Goal: Navigation & Orientation: Go to known website

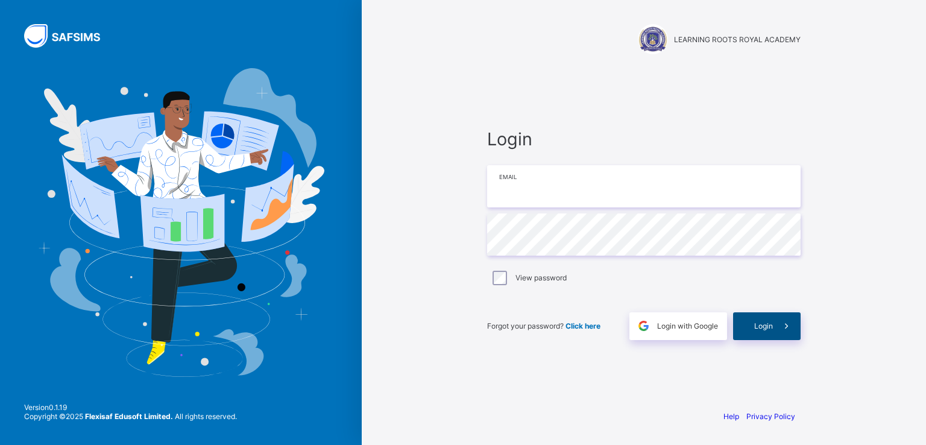
type input "**********"
click at [762, 326] on span "Login" at bounding box center [763, 325] width 19 height 9
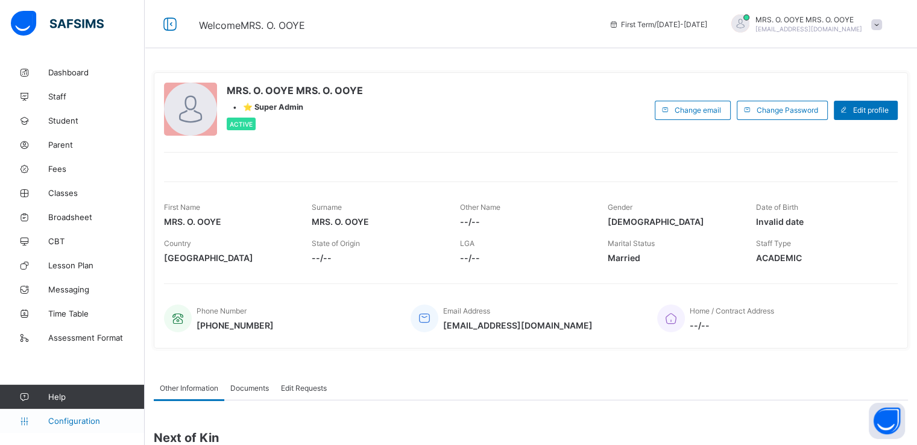
click at [76, 423] on span "Configuration" at bounding box center [96, 421] width 96 height 10
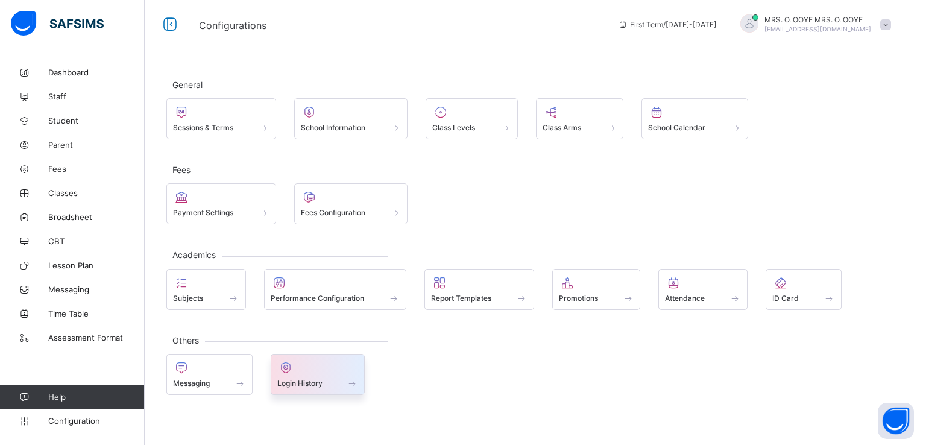
click at [293, 385] on span "Login History" at bounding box center [299, 383] width 45 height 9
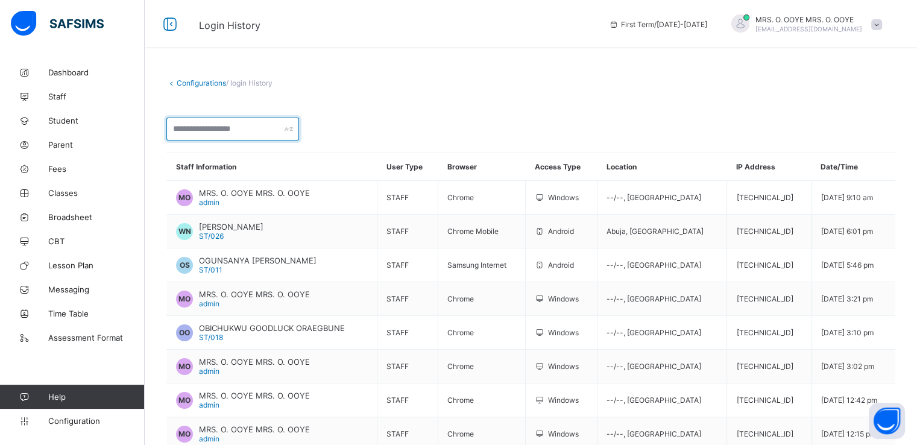
click at [244, 126] on input "text" at bounding box center [232, 129] width 133 height 23
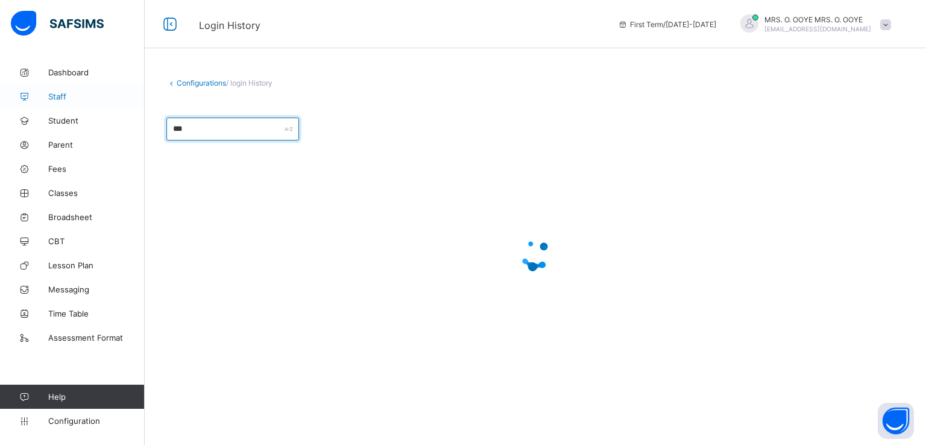
type input "***"
click at [60, 92] on span "Staff" at bounding box center [96, 97] width 96 height 10
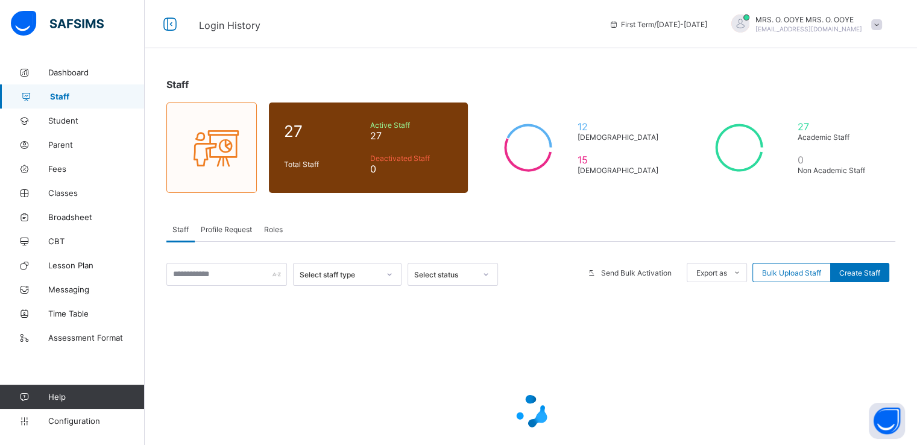
drag, startPoint x: 219, startPoint y: 259, endPoint x: 219, endPoint y: 267, distance: 8.4
click at [219, 267] on div "Select staff type Select status Send Bulk Activation Export as Pdf Report Excel…" at bounding box center [530, 384] width 729 height 284
click at [219, 267] on input "text" at bounding box center [226, 274] width 121 height 23
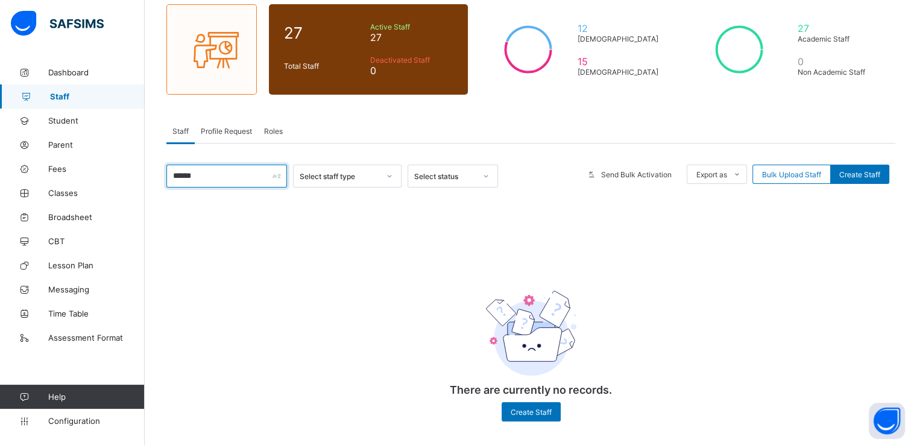
type input "******"
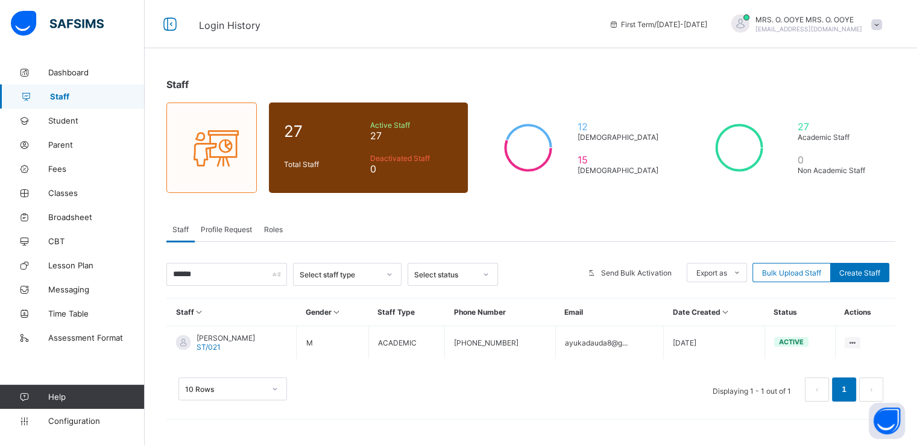
scroll to position [0, 0]
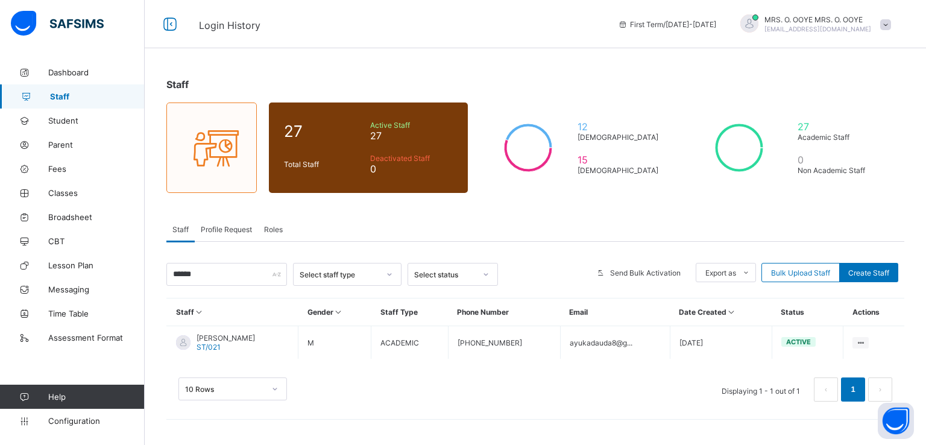
drag, startPoint x: 336, startPoint y: 300, endPoint x: 358, endPoint y: 390, distance: 92.4
click at [358, 390] on div "10 Rows Displaying 1 - 1 out of 1 1" at bounding box center [535, 389] width 714 height 24
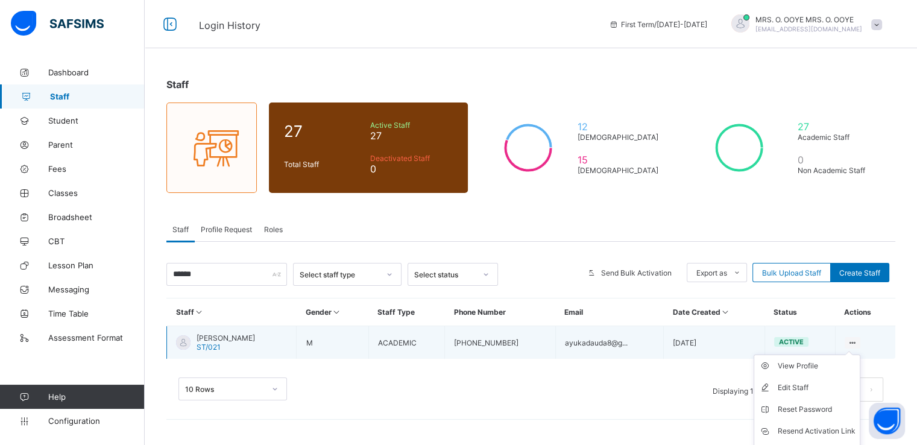
scroll to position [40, 0]
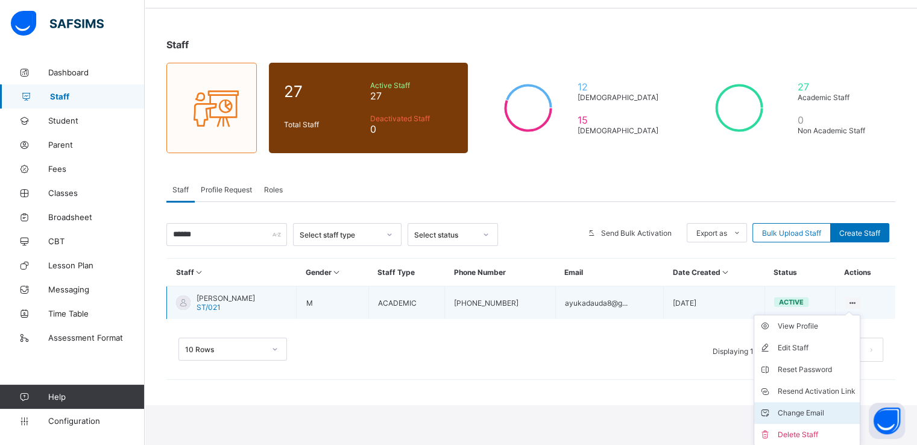
click at [798, 412] on div "Change Email" at bounding box center [816, 413] width 78 height 12
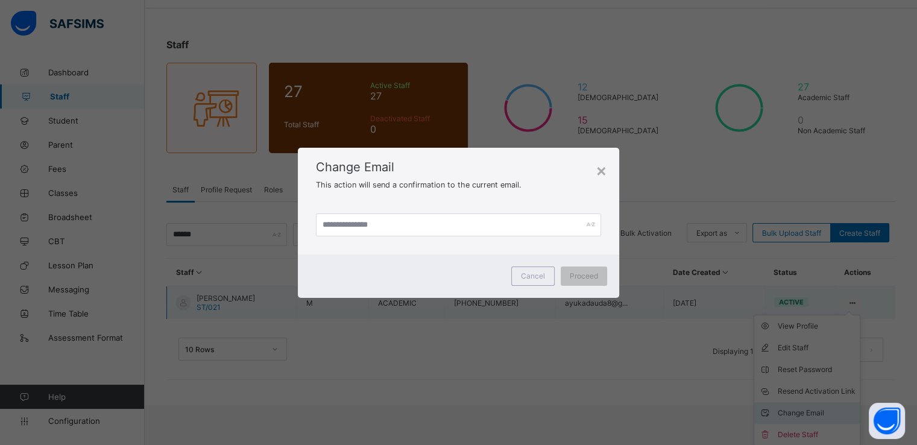
scroll to position [0, 0]
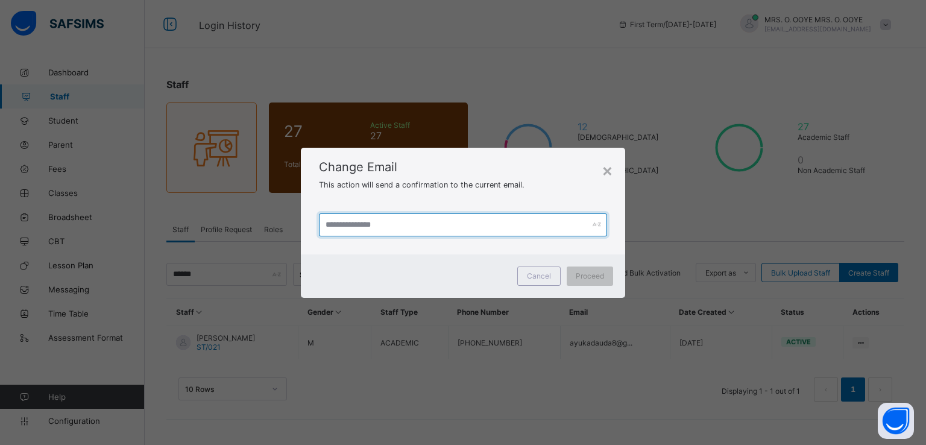
click at [502, 228] on input "text" at bounding box center [463, 224] width 288 height 23
type input "**********"
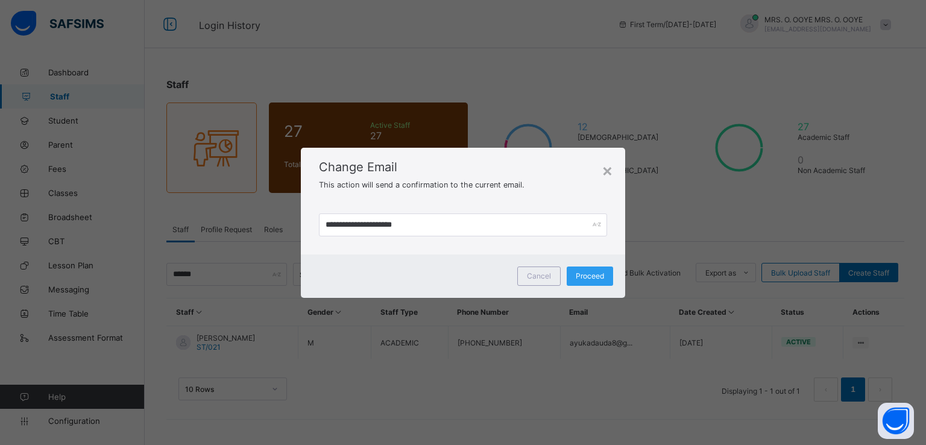
click at [595, 277] on span "Proceed" at bounding box center [590, 275] width 28 height 9
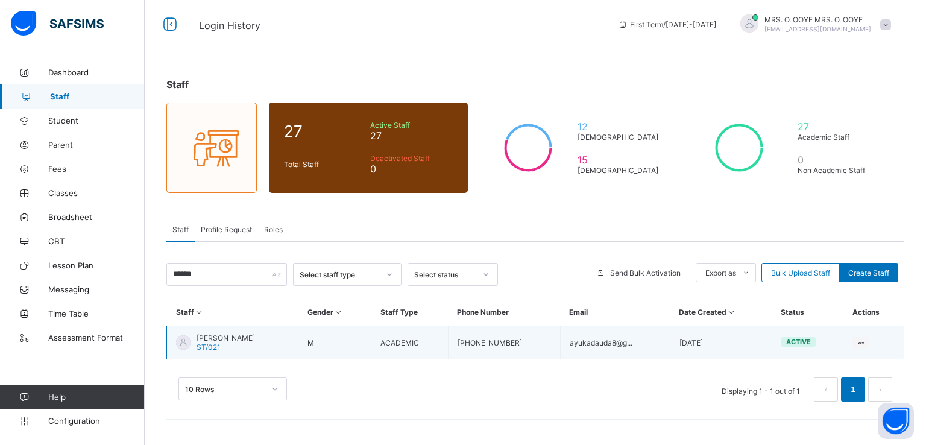
click at [215, 338] on span "AYUKA DAUDA" at bounding box center [226, 337] width 58 height 9
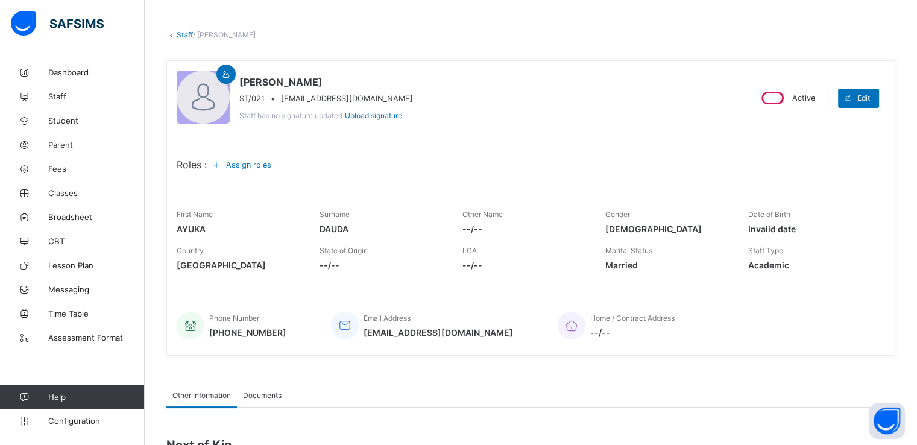
scroll to position [50, 0]
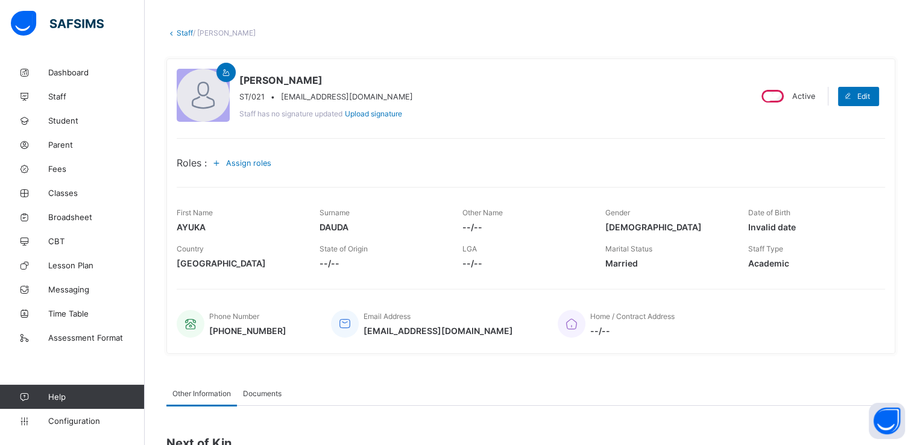
click at [395, 333] on span "ayukadauda99@gmail.com" at bounding box center [439, 331] width 150 height 10
copy span "ayukadauda99@gmail.com"
click at [181, 37] on link "Staff" at bounding box center [185, 32] width 16 height 9
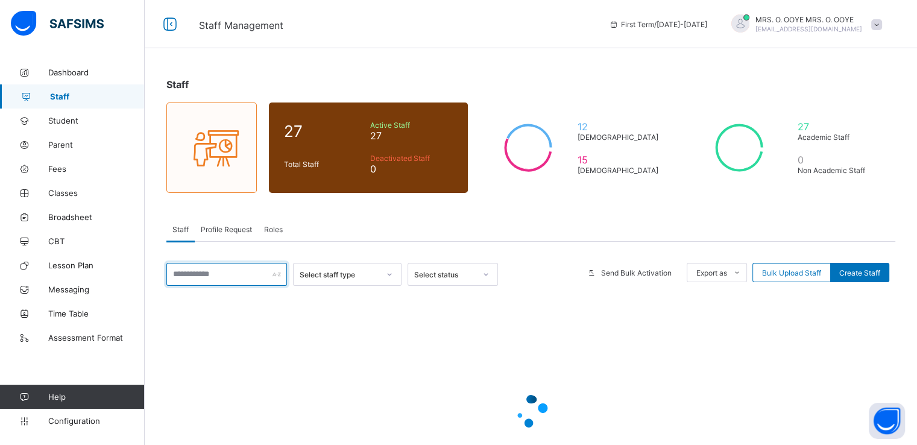
click at [218, 273] on input "text" at bounding box center [226, 274] width 121 height 23
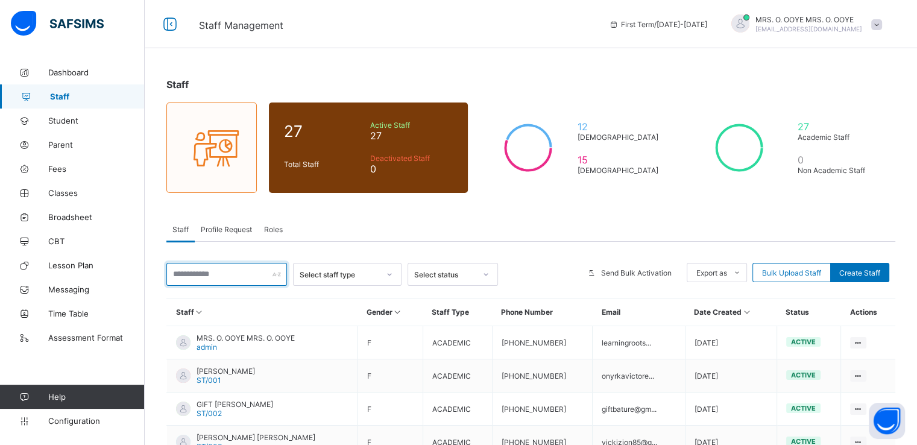
click at [263, 276] on input "text" at bounding box center [226, 274] width 121 height 23
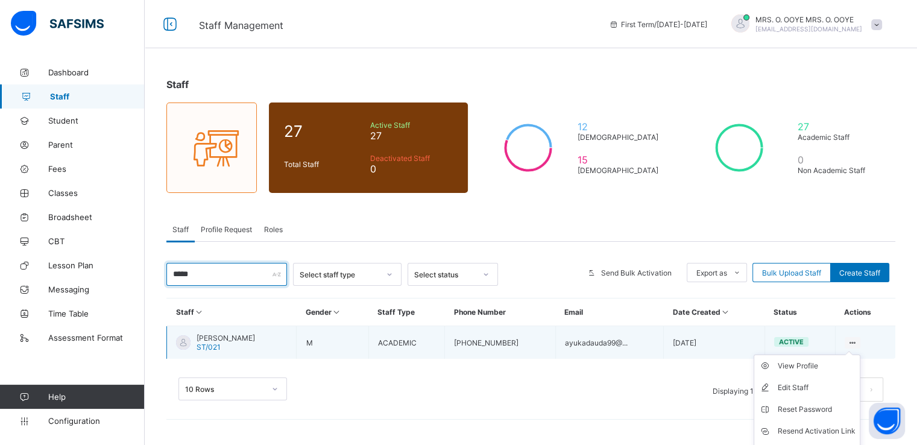
scroll to position [40, 0]
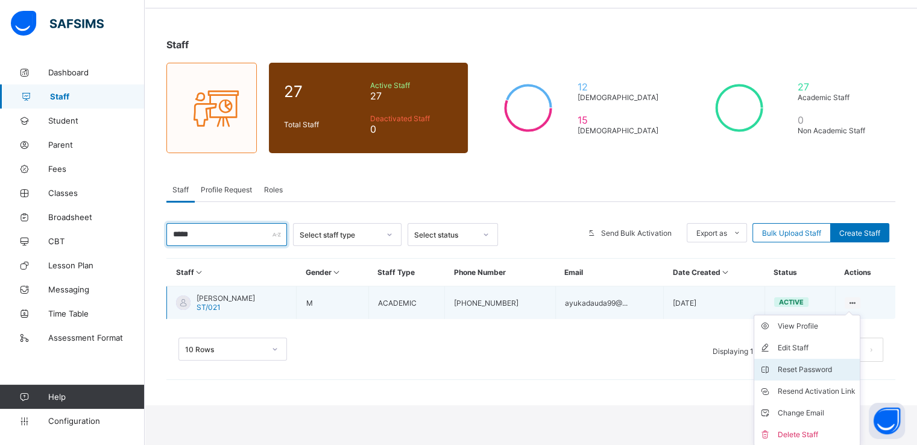
type input "*****"
click at [818, 366] on div "Reset Password" at bounding box center [816, 370] width 78 height 12
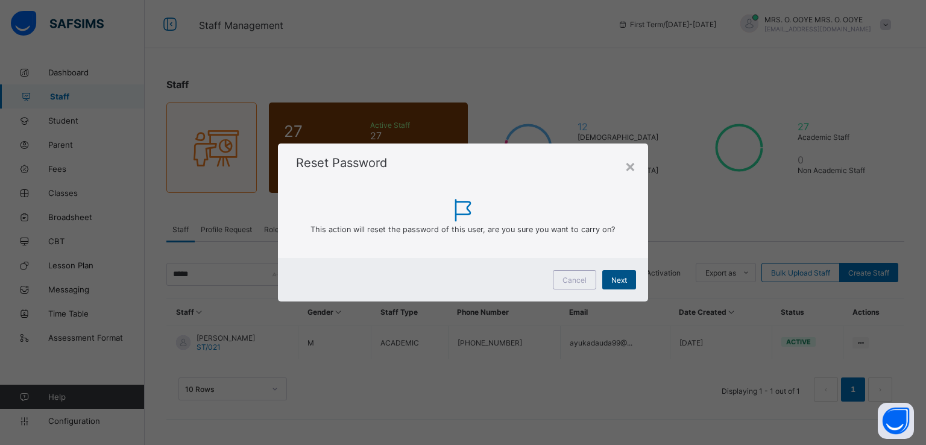
click at [617, 277] on span "Next" at bounding box center [619, 280] width 16 height 9
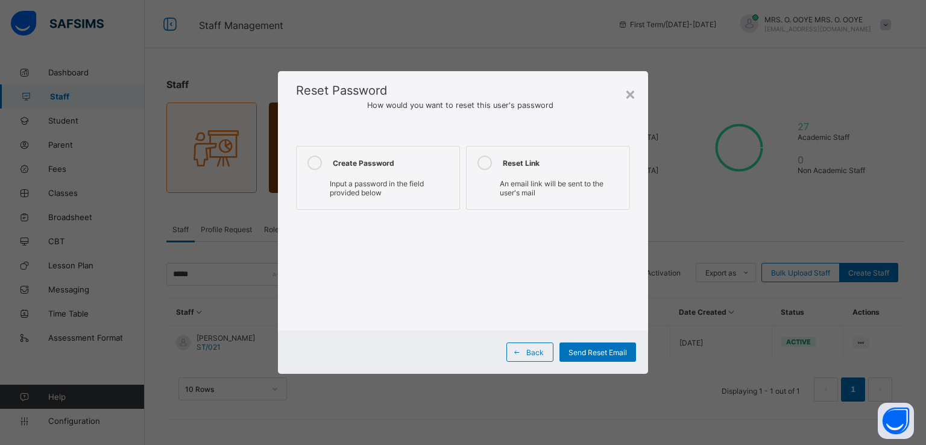
click at [314, 163] on icon at bounding box center [315, 163] width 14 height 14
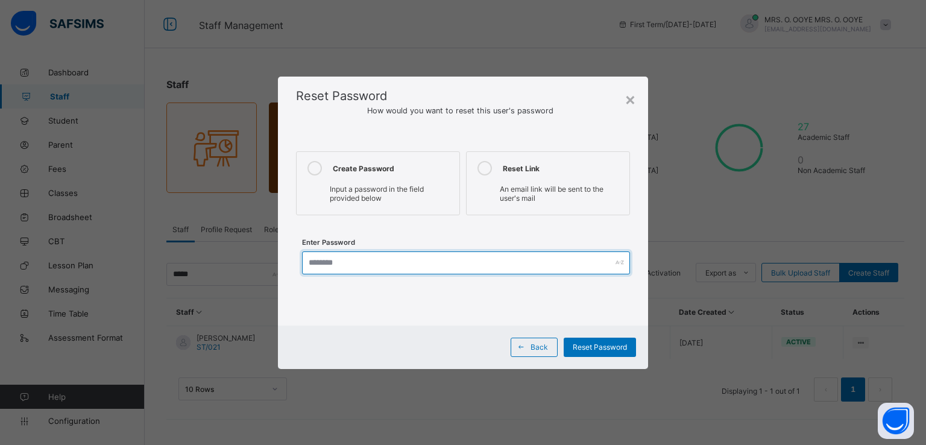
click at [357, 262] on input "text" at bounding box center [466, 262] width 328 height 23
click at [328, 263] on input "*********" at bounding box center [466, 262] width 328 height 23
type input "*********"
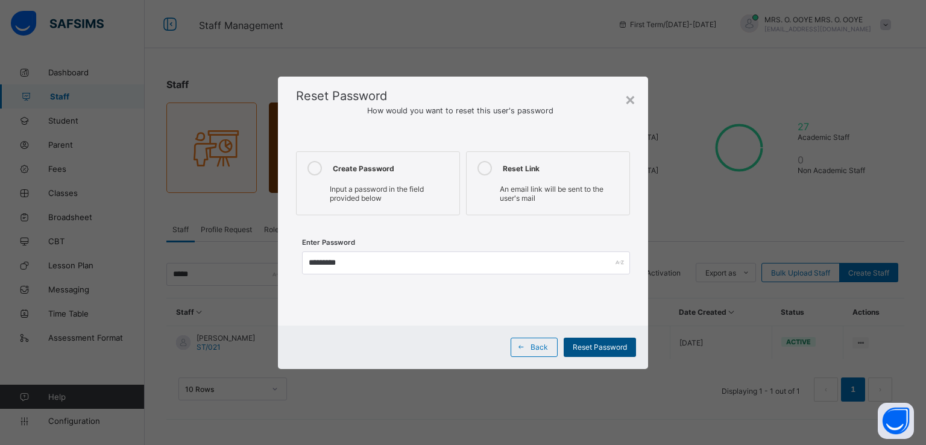
click at [591, 344] on span "Reset Password" at bounding box center [600, 347] width 54 height 9
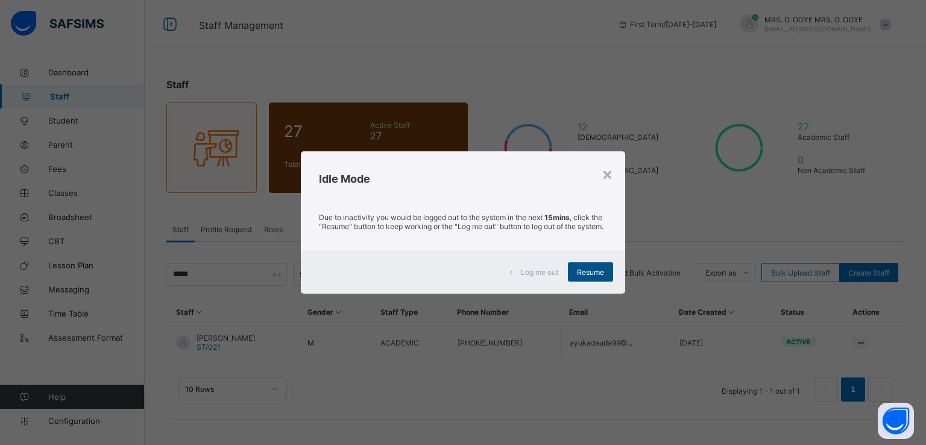
click at [601, 271] on div "Resume" at bounding box center [590, 271] width 45 height 19
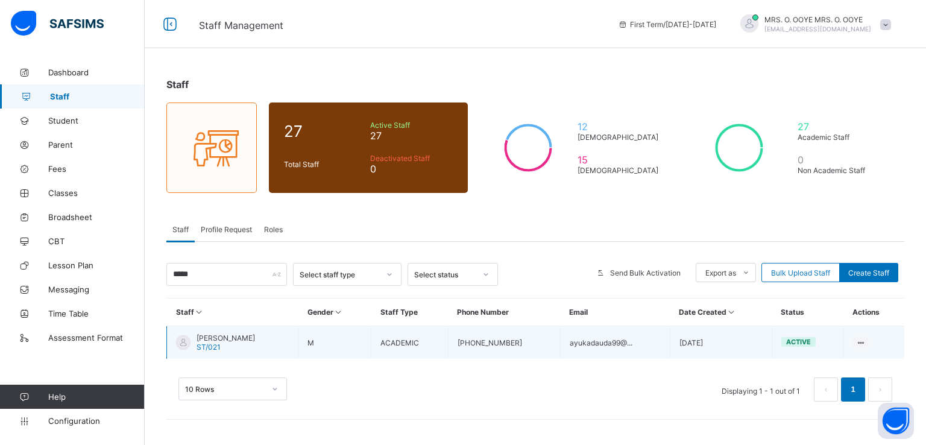
click at [217, 333] on span "AYUKA DAUDA" at bounding box center [226, 337] width 58 height 9
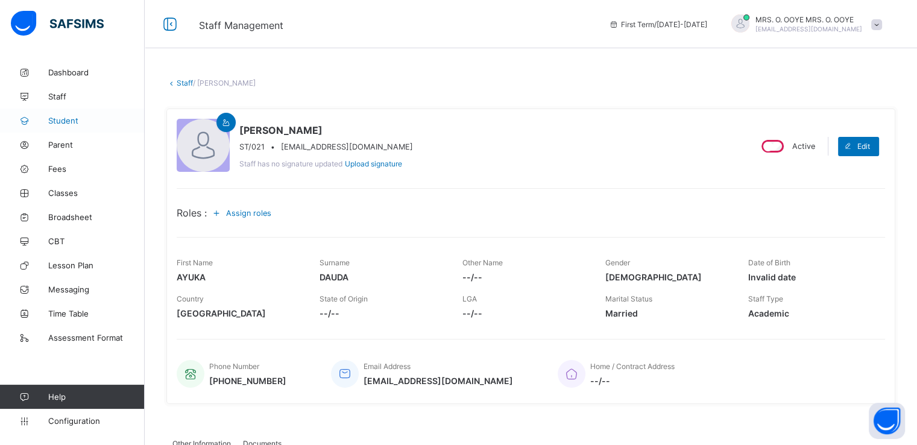
click at [71, 131] on link "Student" at bounding box center [72, 121] width 145 height 24
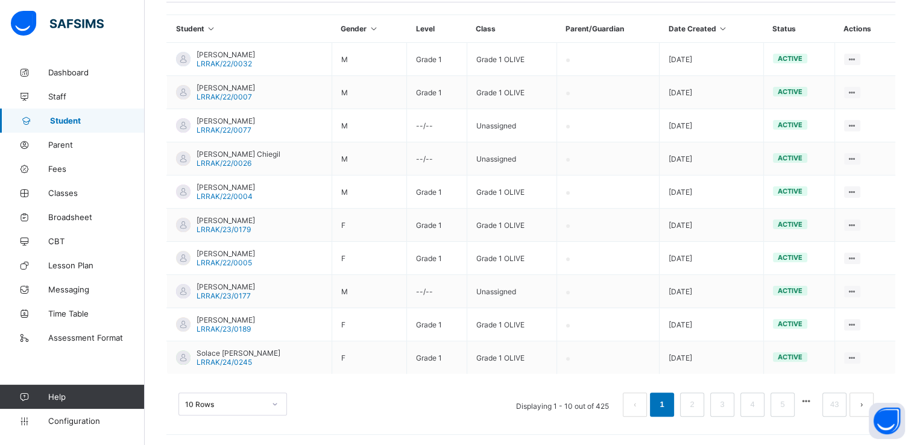
scroll to position [287, 0]
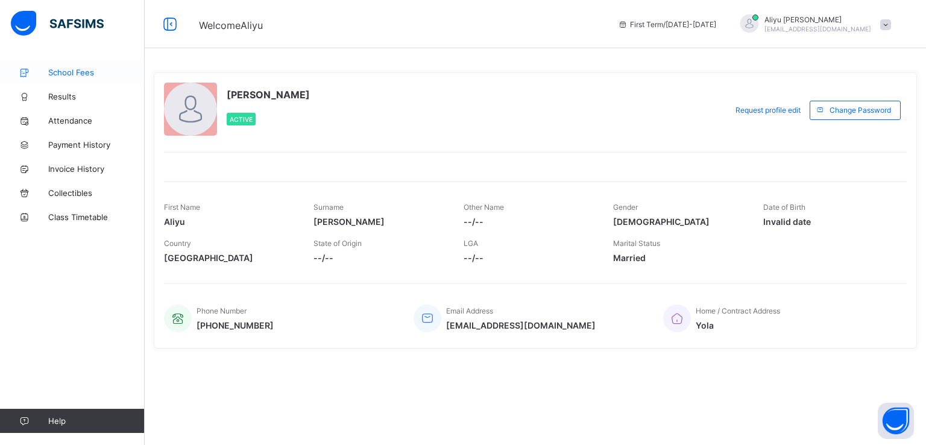
click at [71, 75] on span "School Fees" at bounding box center [96, 73] width 96 height 10
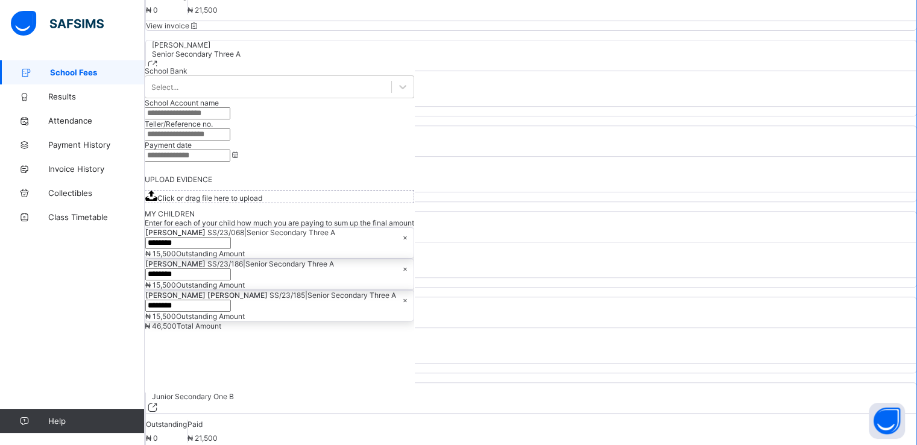
scroll to position [482, 0]
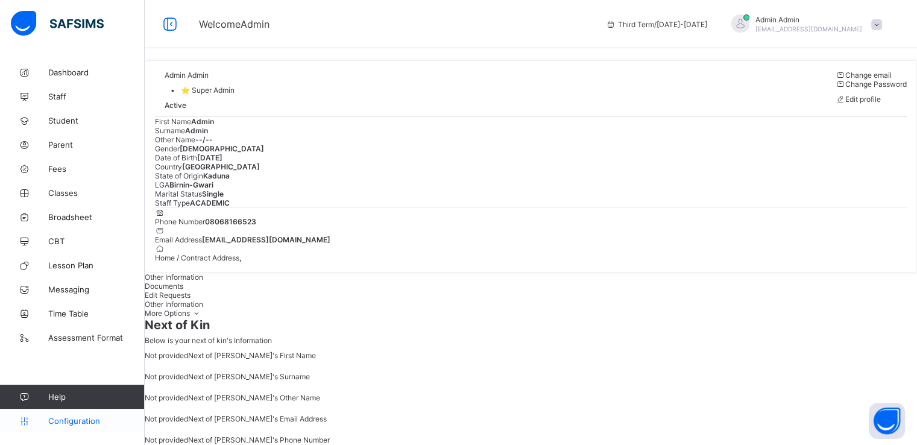
click at [71, 420] on span "Configuration" at bounding box center [96, 421] width 96 height 10
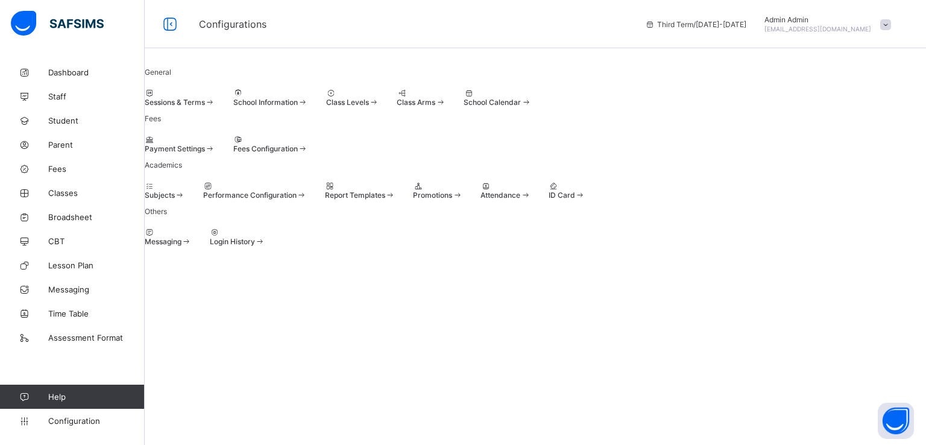
click at [215, 98] on div at bounding box center [180, 93] width 71 height 9
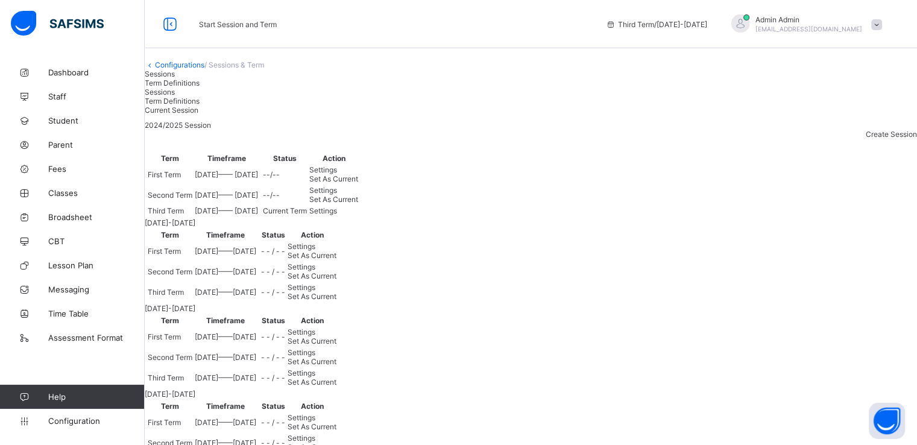
click at [587, 87] on div "Sessions Term Definitions" at bounding box center [531, 78] width 772 height 18
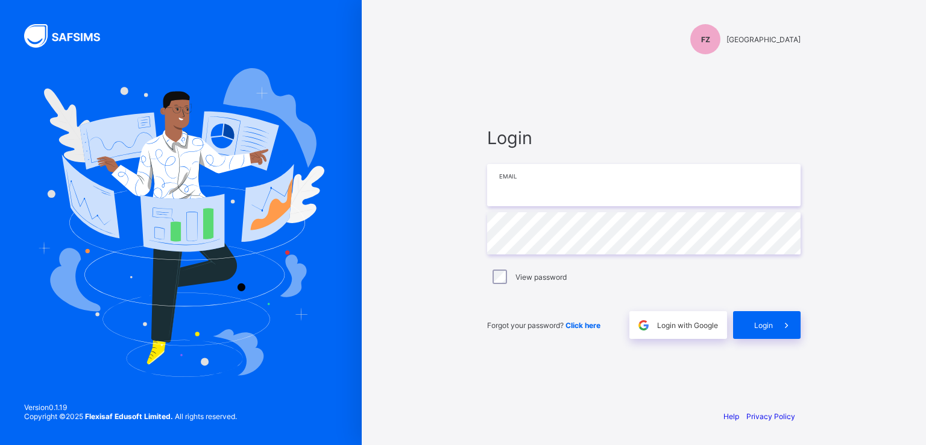
click at [514, 191] on input "email" at bounding box center [644, 185] width 314 height 42
paste input "**********"
type input "**********"
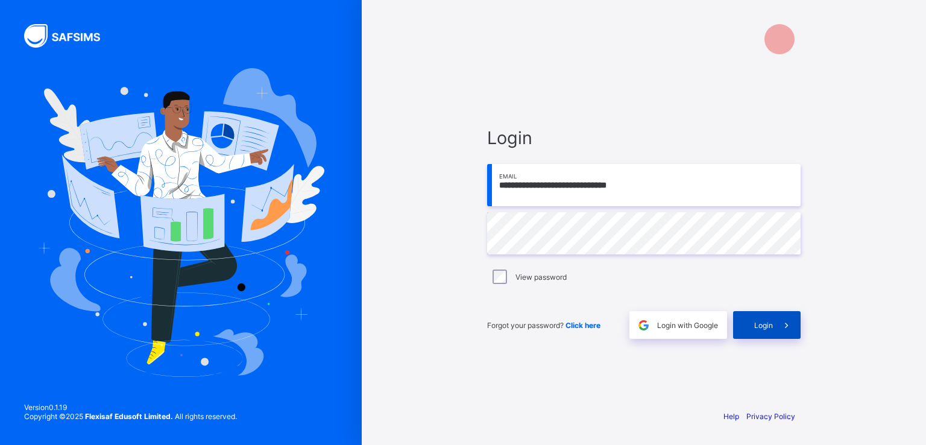
click at [762, 325] on span "Login" at bounding box center [763, 325] width 19 height 9
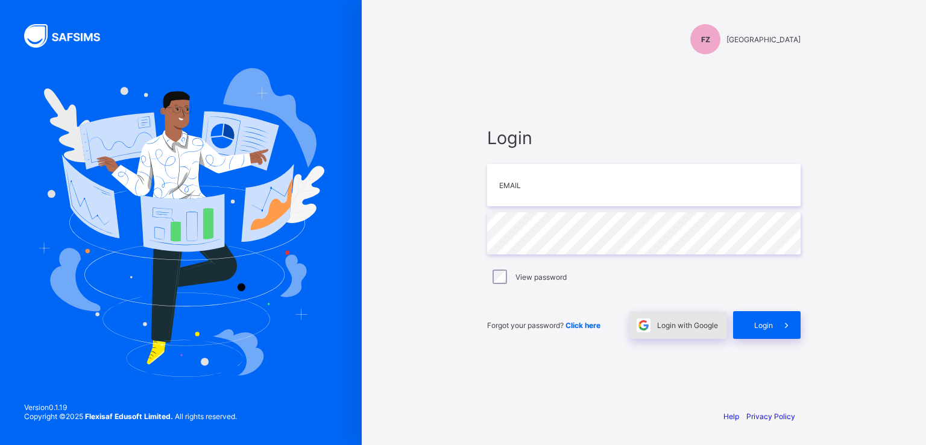
click at [666, 326] on span "Login with Google" at bounding box center [687, 325] width 61 height 9
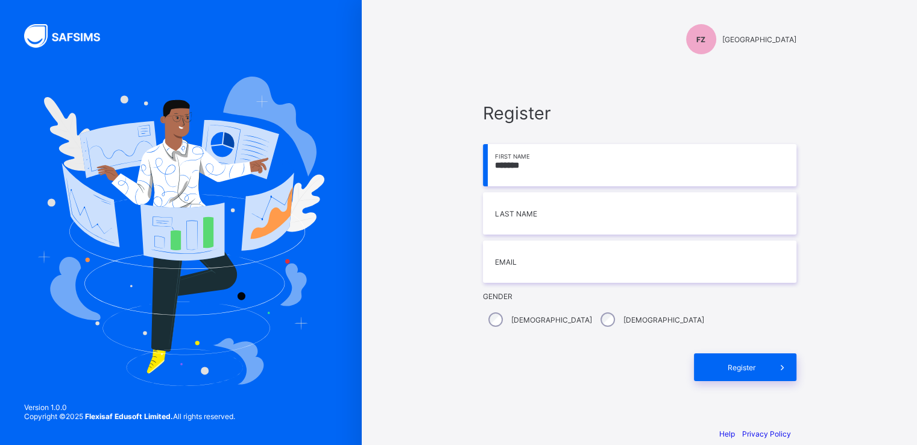
type input "*******"
click at [534, 218] on input "*******" at bounding box center [640, 213] width 314 height 42
type input "*******"
click at [523, 268] on input "email" at bounding box center [640, 262] width 314 height 42
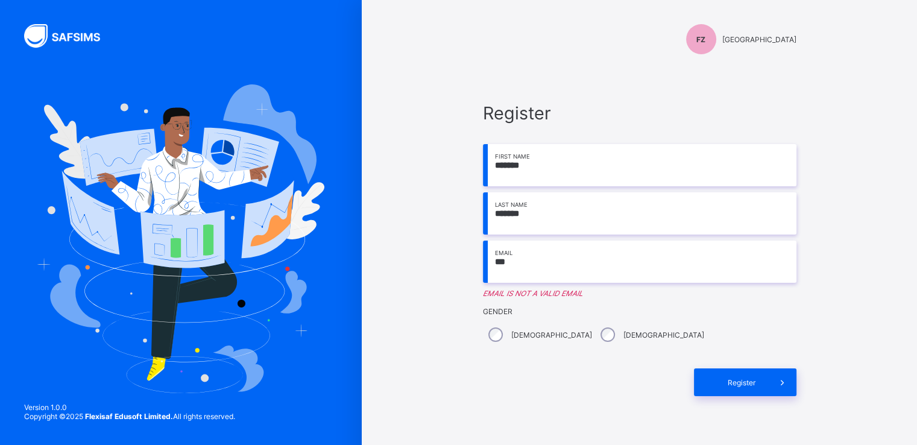
type input "**********"
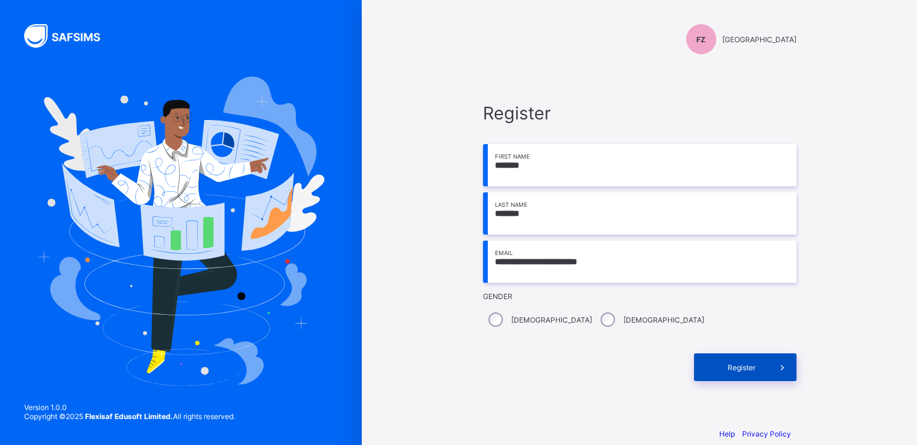
click at [740, 374] on div "Register" at bounding box center [745, 367] width 103 height 28
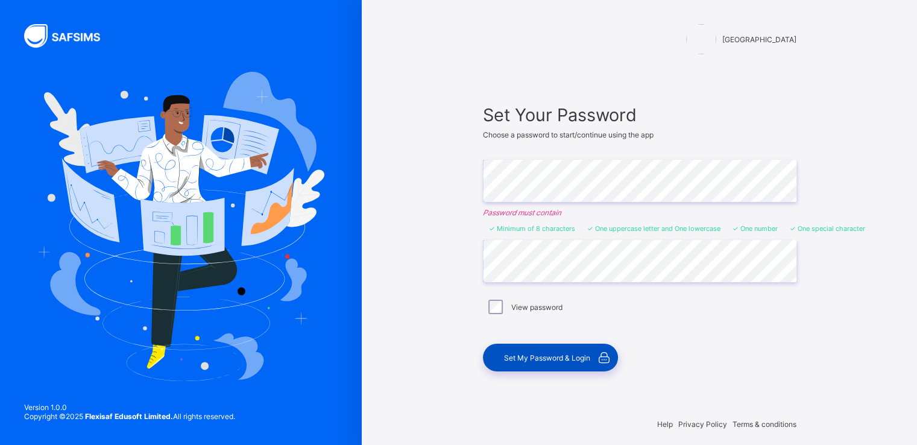
click at [544, 353] on span "Set My Password & Login" at bounding box center [547, 357] width 86 height 9
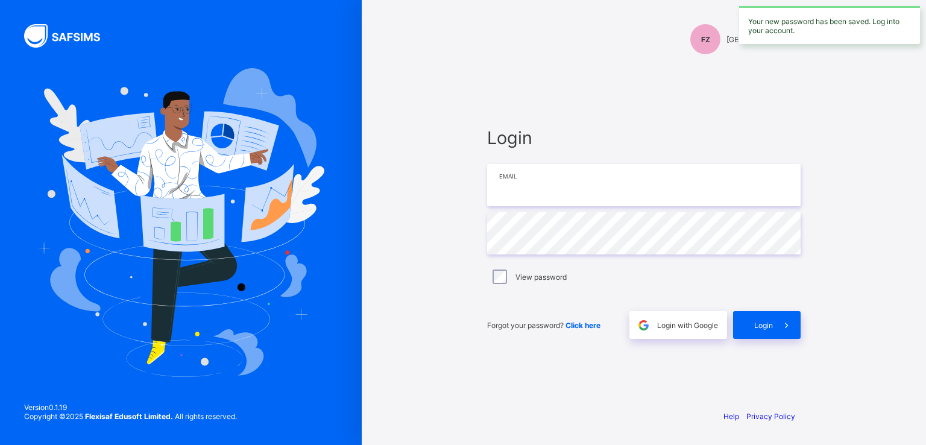
click at [538, 184] on input "email" at bounding box center [644, 185] width 314 height 42
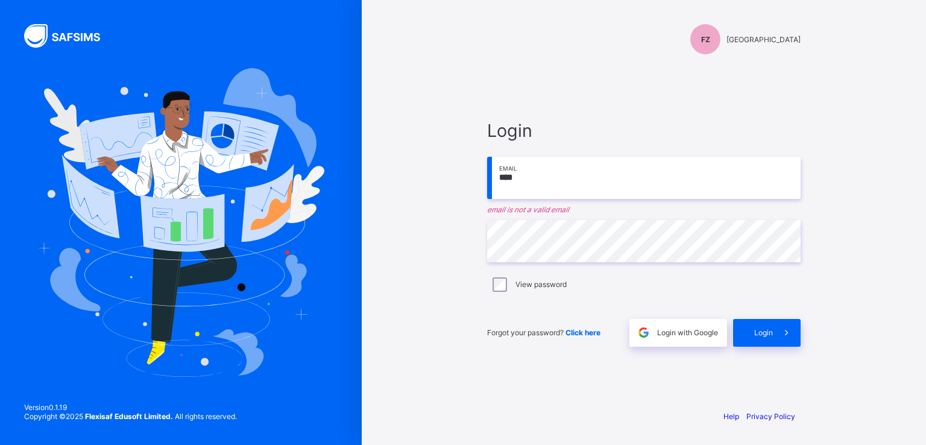
type input "**********"
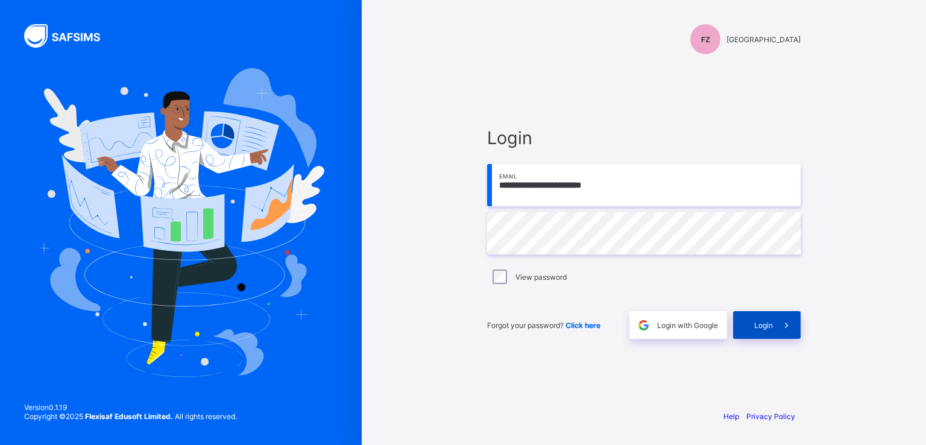
click at [767, 321] on span "Login" at bounding box center [763, 325] width 19 height 9
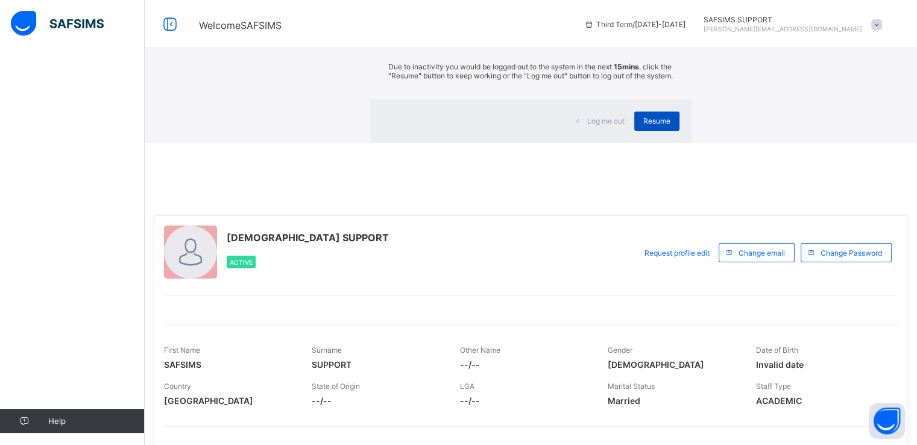
click at [643, 125] on span "Resume" at bounding box center [656, 120] width 27 height 9
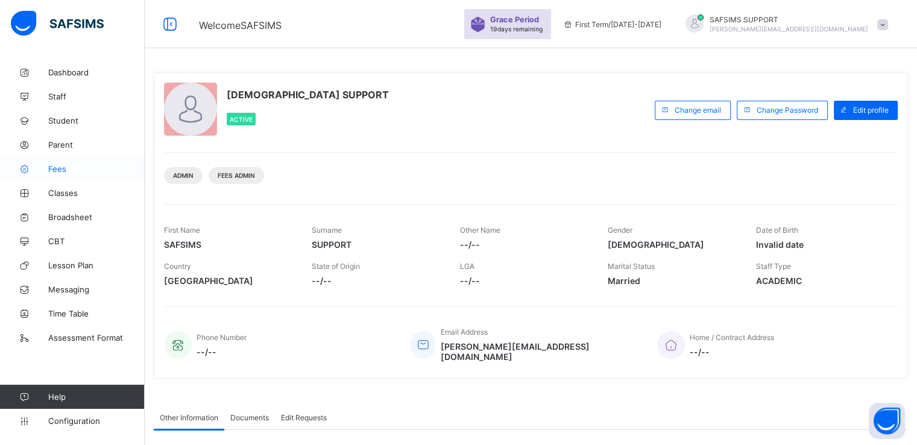
click at [53, 166] on span "Fees" at bounding box center [96, 169] width 96 height 10
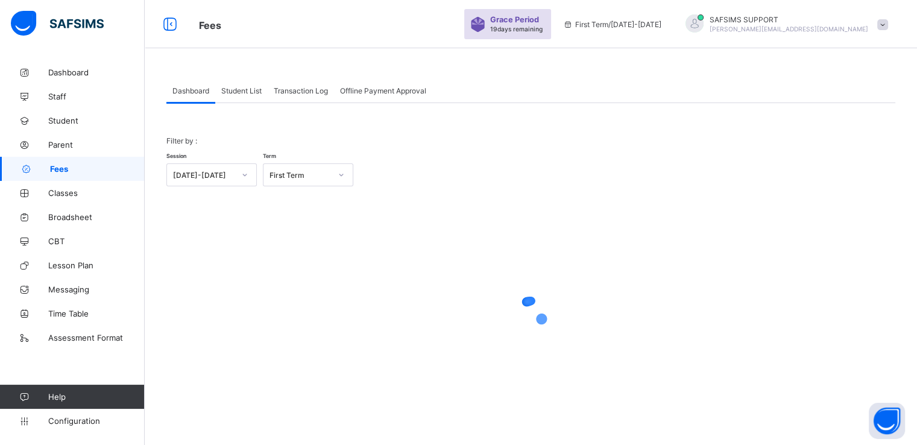
click at [248, 96] on div "Student List" at bounding box center [241, 90] width 52 height 24
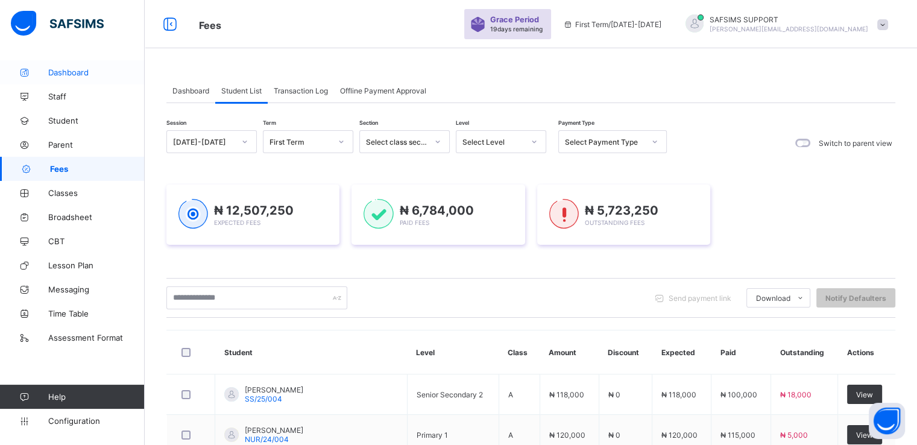
click at [62, 72] on span "Dashboard" at bounding box center [96, 73] width 96 height 10
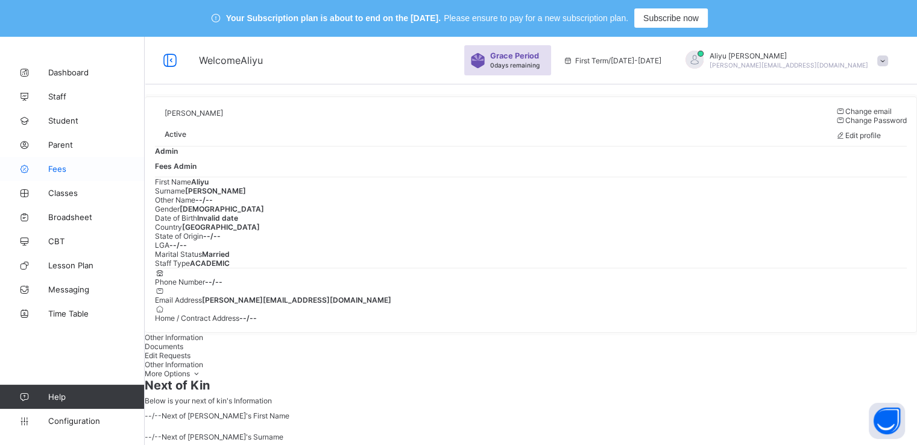
click at [57, 174] on link "Fees" at bounding box center [72, 169] width 145 height 24
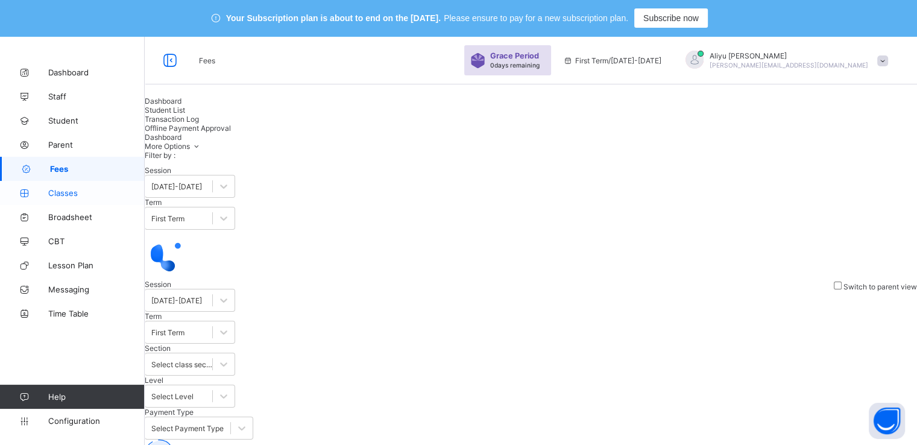
click at [65, 193] on span "Classes" at bounding box center [96, 193] width 96 height 10
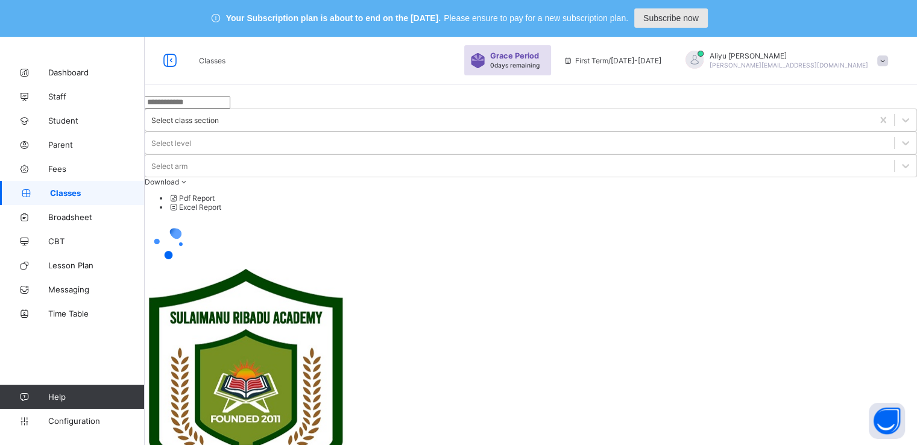
click at [680, 19] on span "Subscribe now" at bounding box center [670, 18] width 55 height 10
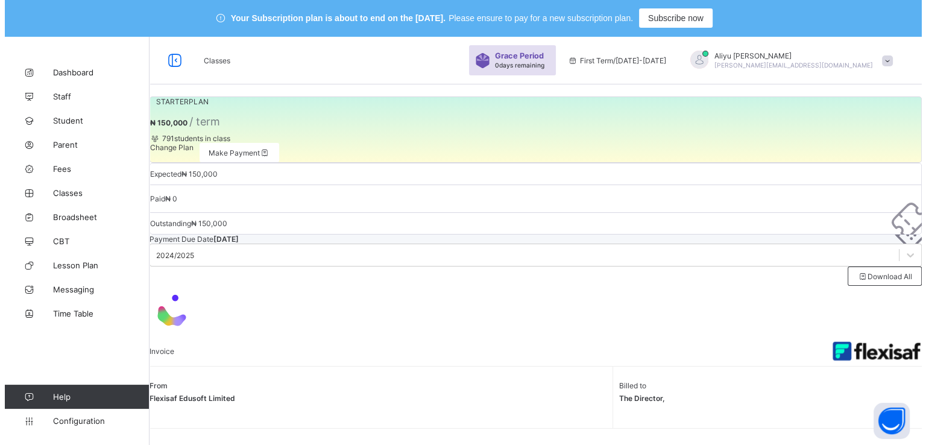
scroll to position [36, 0]
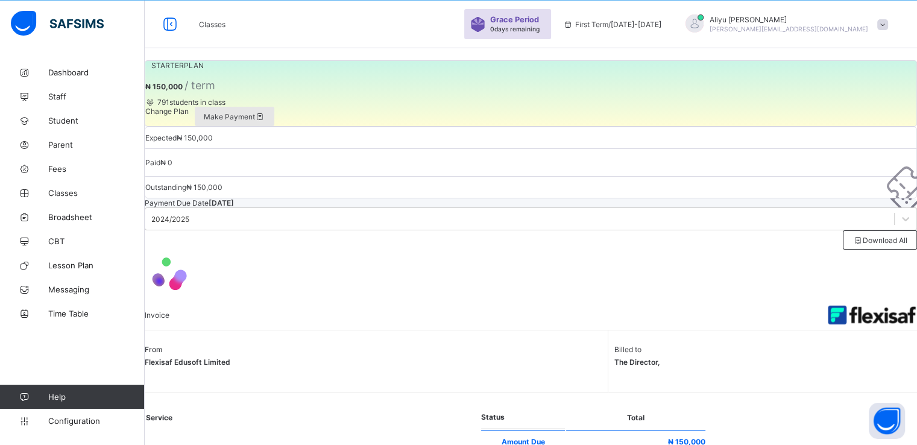
click at [265, 121] on span "Make Payment" at bounding box center [235, 116] width 62 height 9
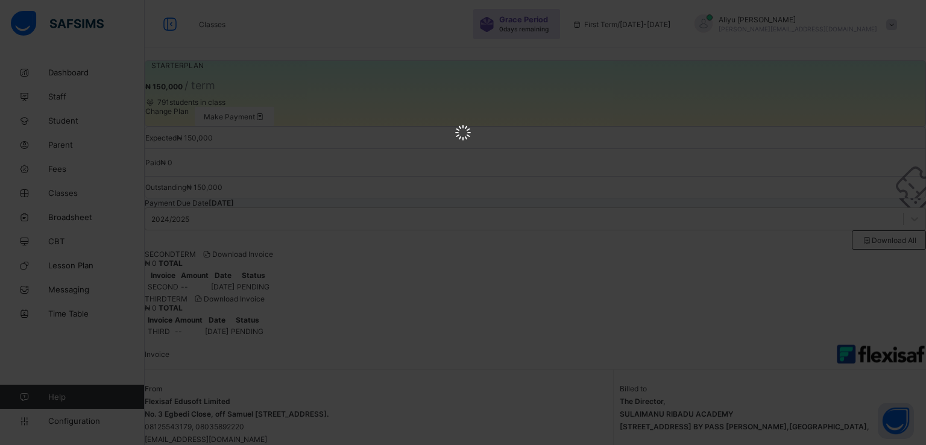
scroll to position [0, 0]
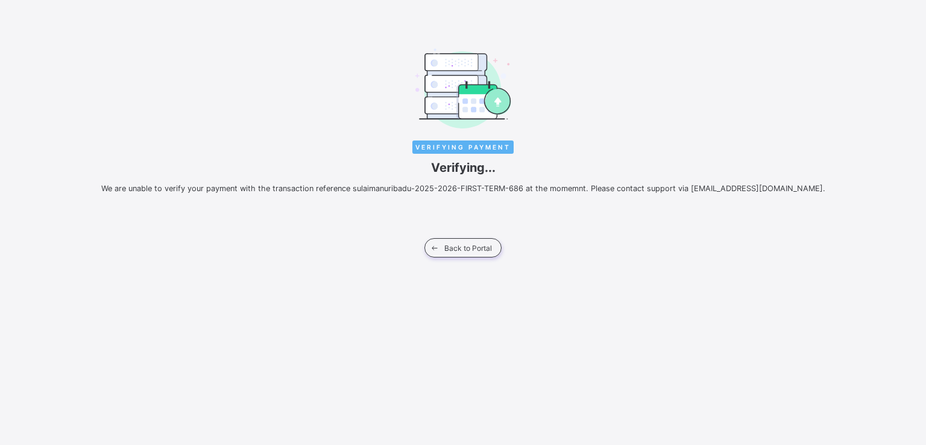
click at [526, 195] on div "Verifying Payment Verifying... We are unable to verify your payment with the tr…" at bounding box center [463, 128] width 883 height 160
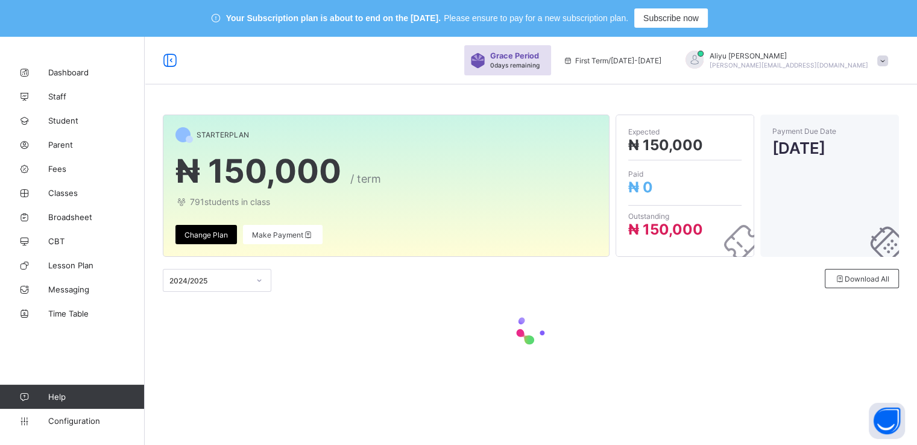
click at [380, 71] on div "Grace Period 0 days remaining First Term / 2025-2026 Aliyu Umar aliyu.umar@flex…" at bounding box center [458, 60] width 917 height 48
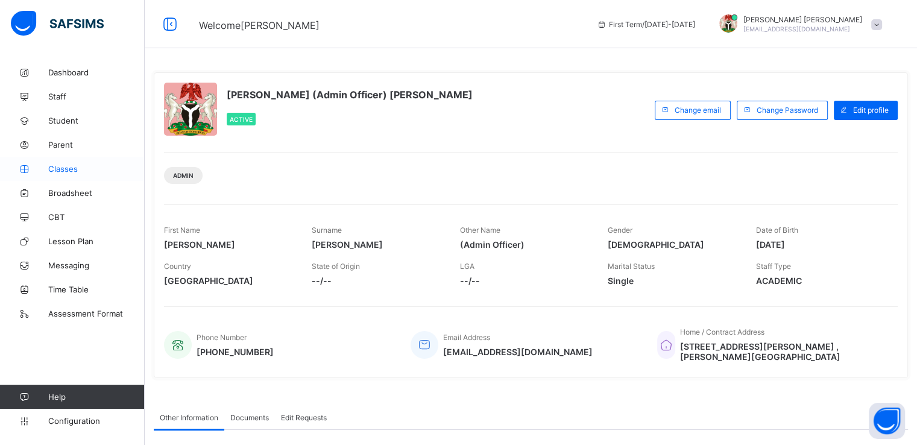
click at [61, 168] on span "Classes" at bounding box center [96, 169] width 96 height 10
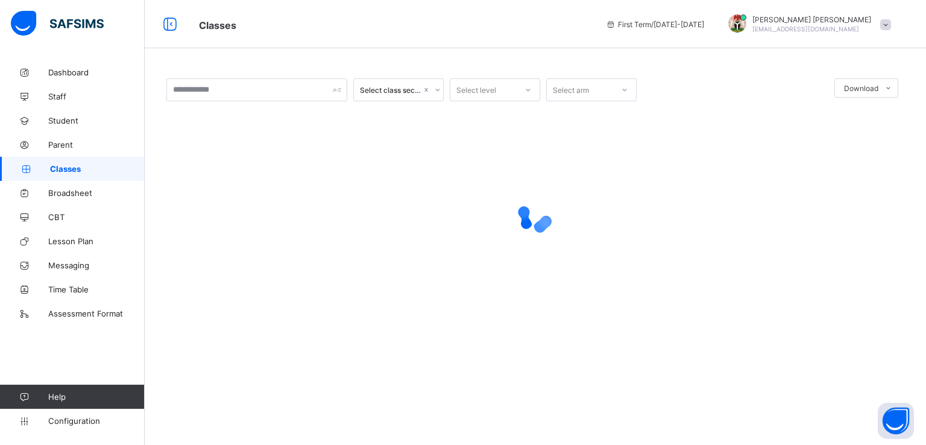
click at [886, 22] on span at bounding box center [885, 24] width 11 height 11
click at [844, 116] on span "Subscription" at bounding box center [842, 117] width 60 height 9
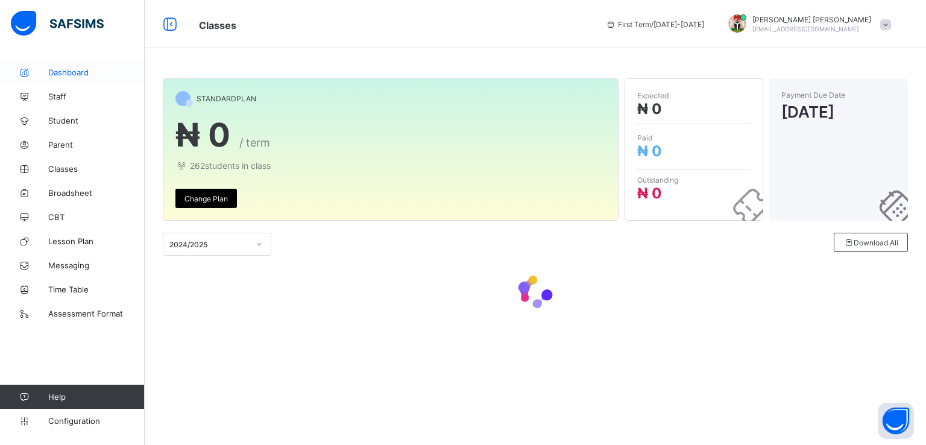
click at [69, 75] on span "Dashboard" at bounding box center [96, 73] width 96 height 10
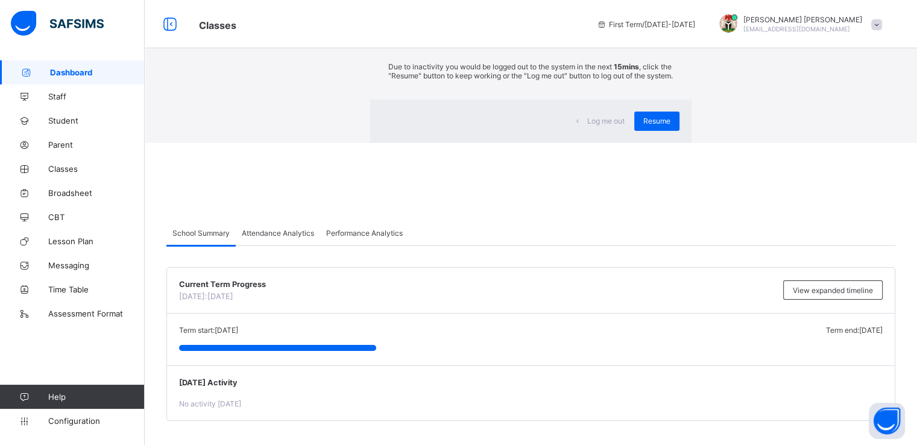
click at [634, 131] on div "Resume" at bounding box center [656, 121] width 45 height 19
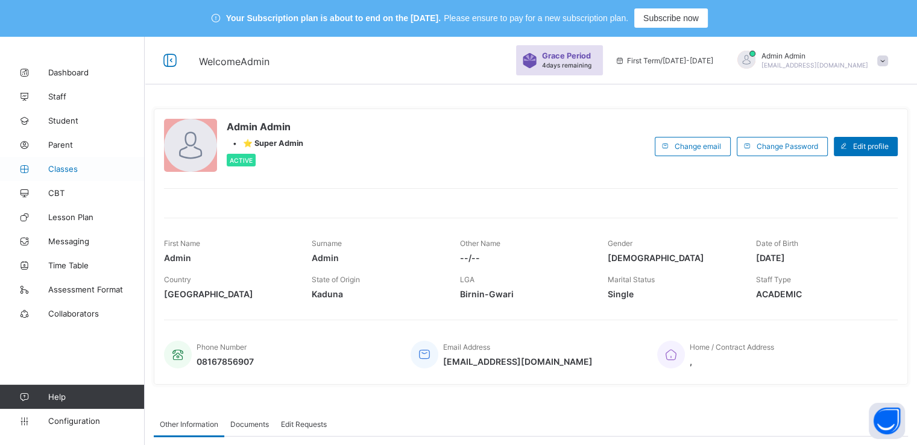
click at [72, 165] on span "Classes" at bounding box center [96, 169] width 96 height 10
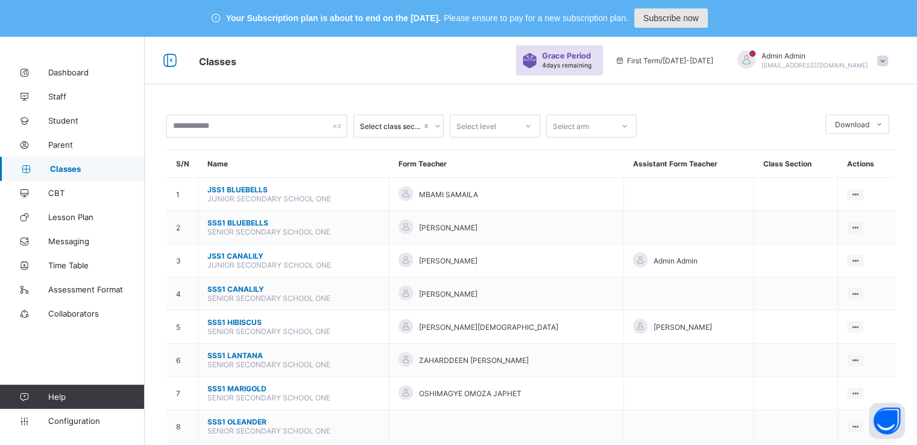
click at [671, 15] on span "Subscribe now" at bounding box center [670, 18] width 55 height 10
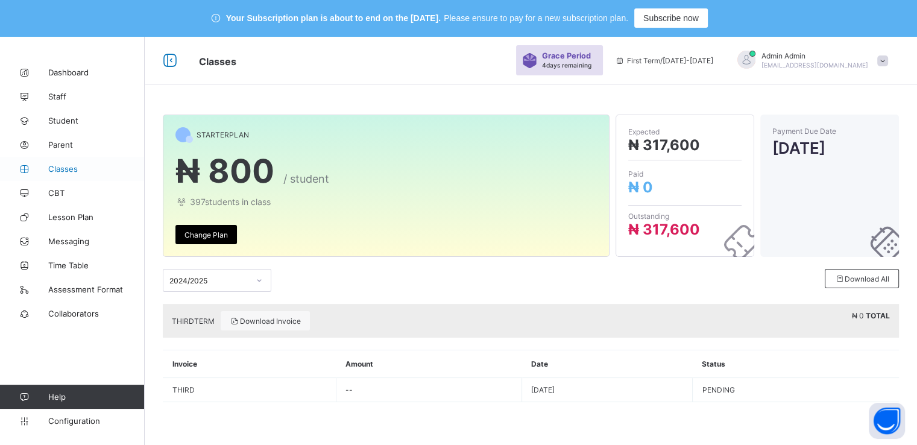
click at [75, 167] on span "Classes" at bounding box center [96, 169] width 96 height 10
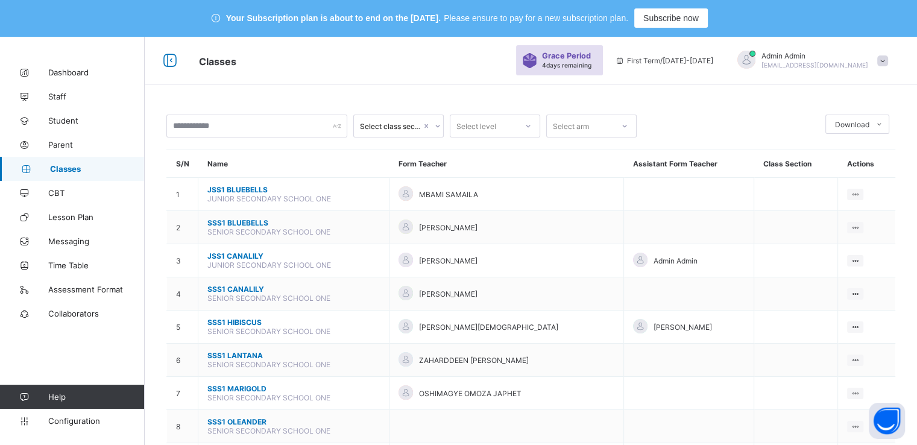
click at [354, 254] on span "JSS1 CANALILY" at bounding box center [293, 255] width 172 height 9
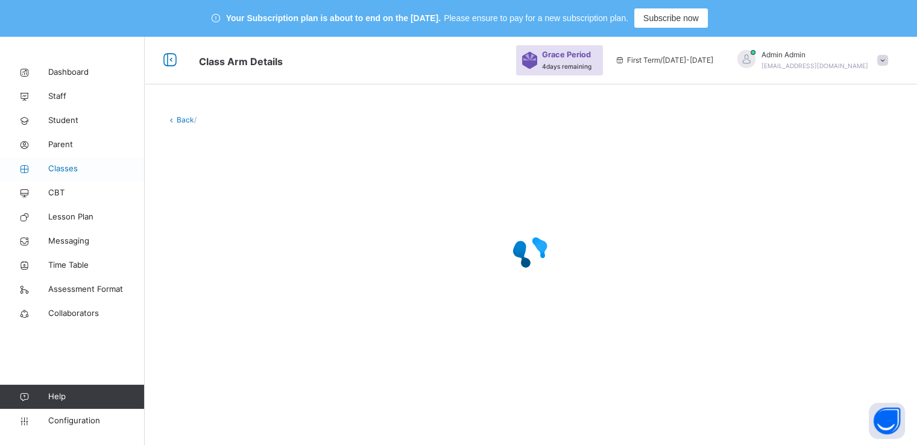
click at [68, 160] on link "Classes" at bounding box center [72, 169] width 145 height 24
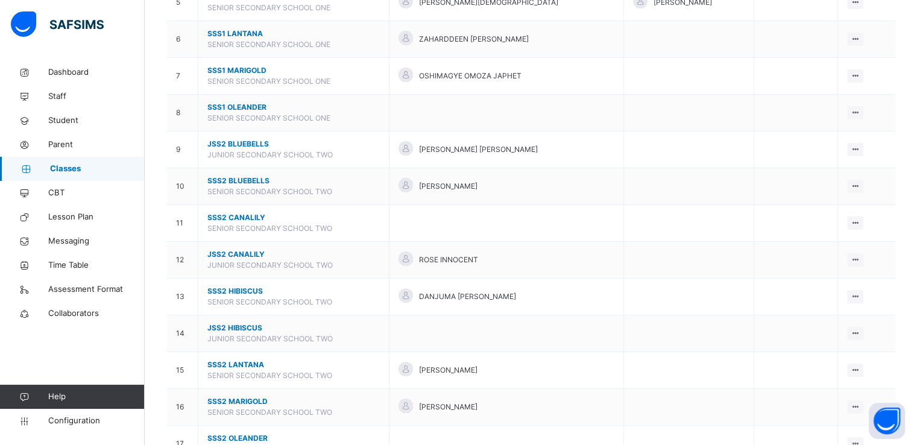
scroll to position [345, 0]
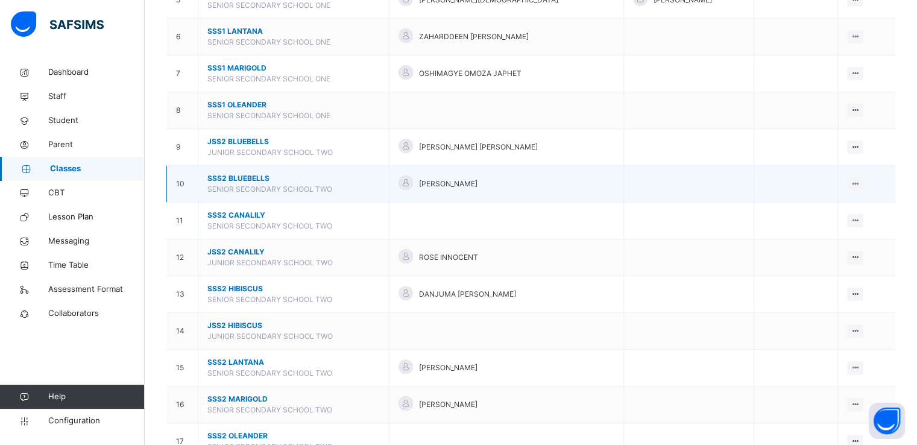
click at [232, 177] on span "SSS2 BLUEBELLS" at bounding box center [293, 178] width 172 height 11
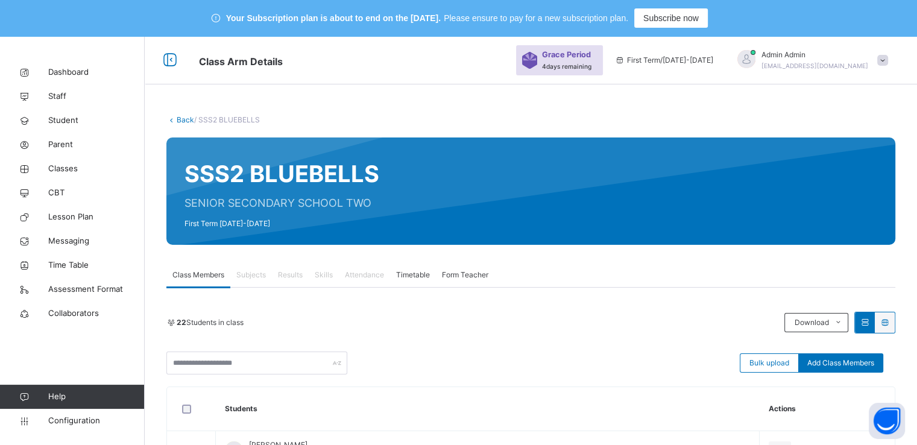
scroll to position [150, 0]
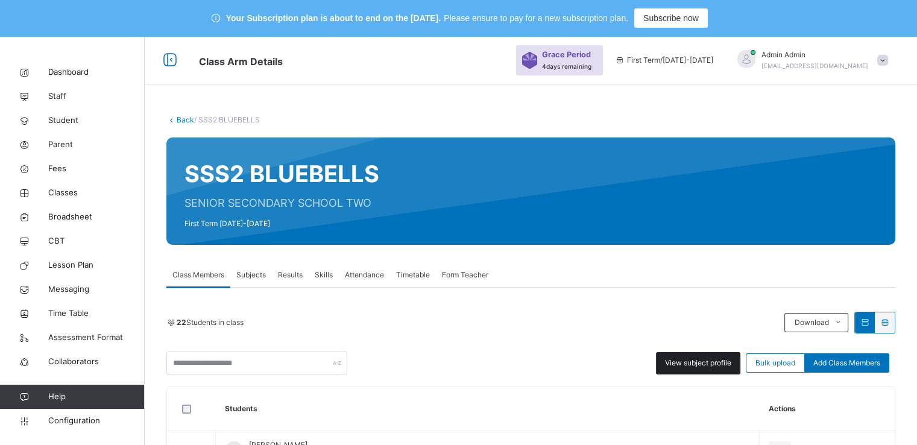
click at [687, 366] on span "View subject profile" at bounding box center [698, 363] width 66 height 11
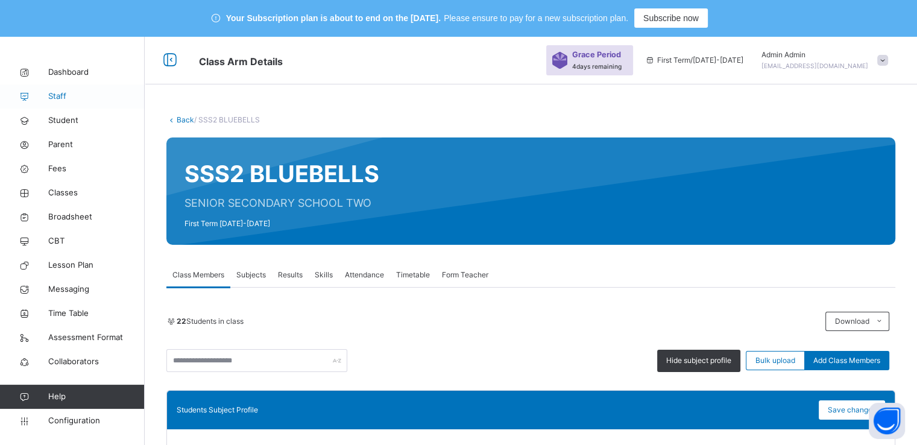
click at [51, 95] on span "Staff" at bounding box center [96, 96] width 96 height 12
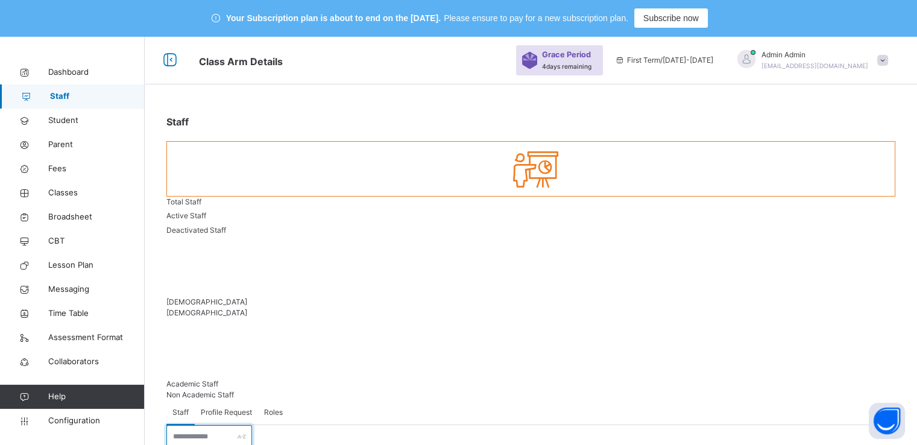
click at [226, 425] on input "text" at bounding box center [209, 436] width 86 height 23
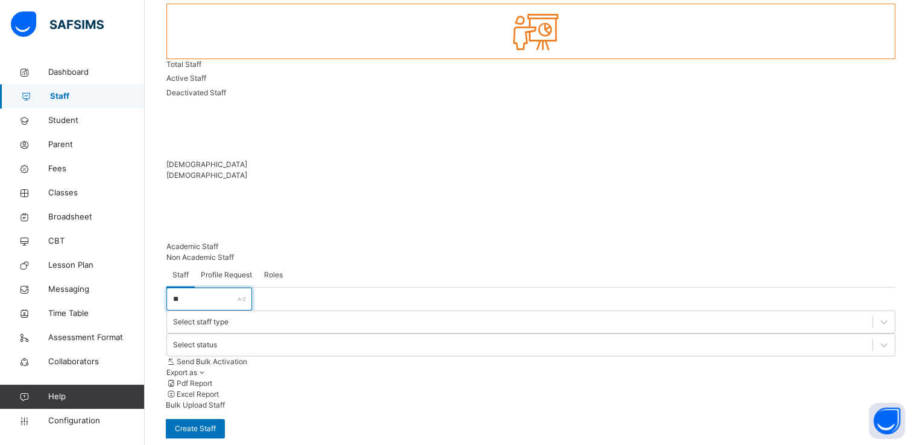
scroll to position [36, 0]
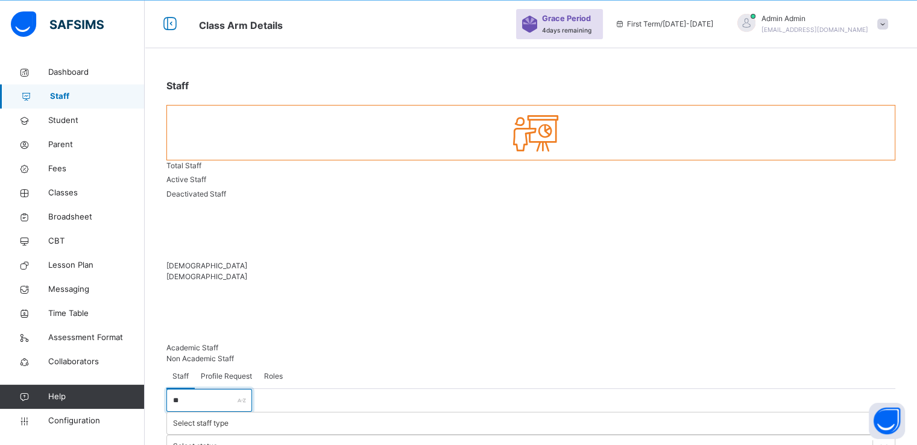
type input "*"
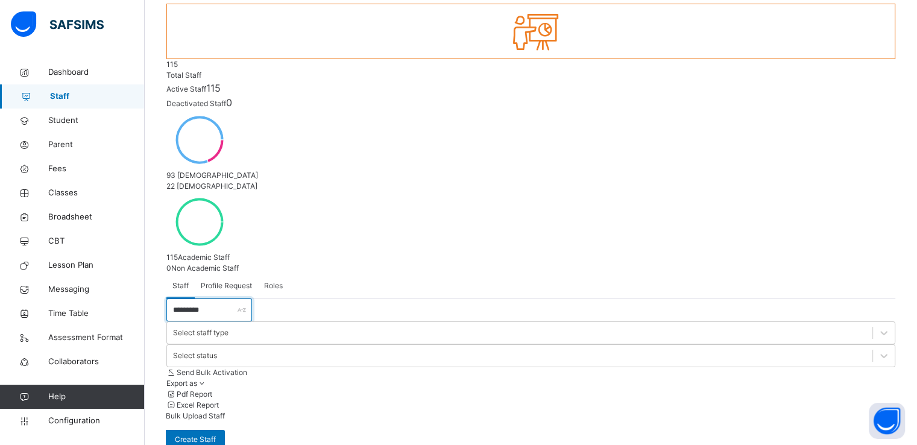
scroll to position [146, 0]
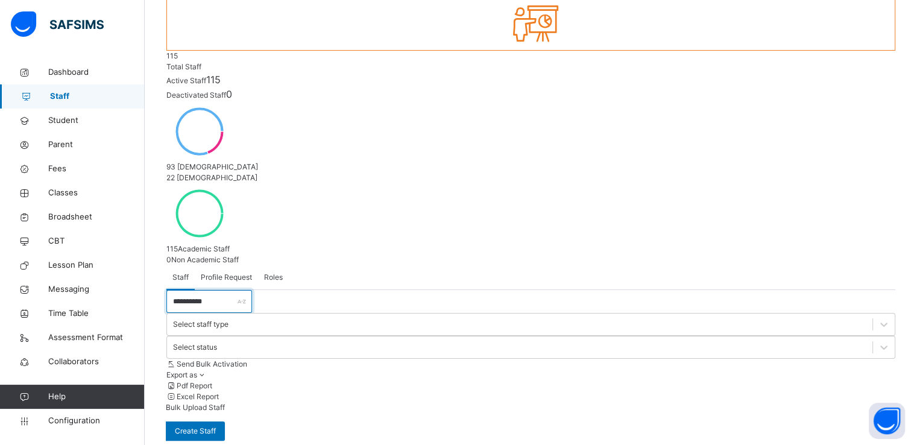
type input "**********"
click at [200, 290] on input "**********" at bounding box center [209, 301] width 86 height 23
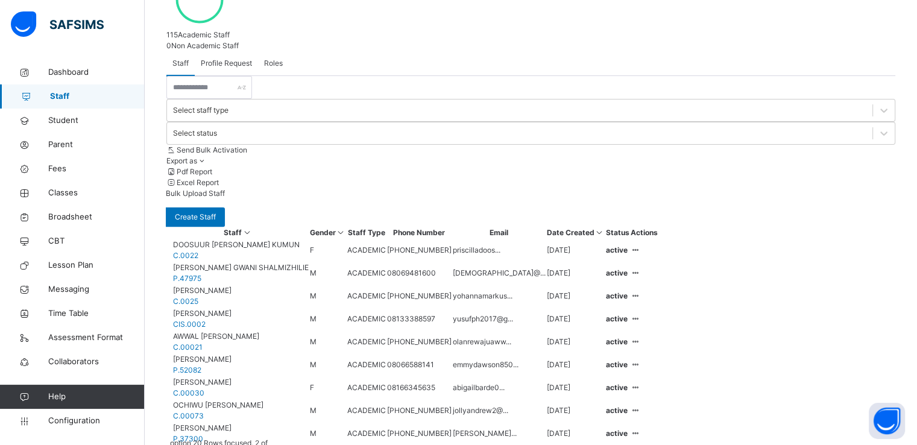
scroll to position [396, 0]
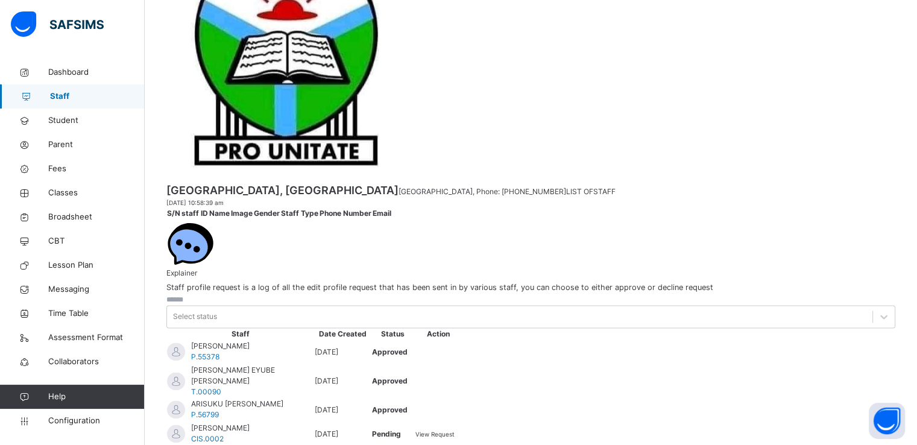
scroll to position [1827, 0]
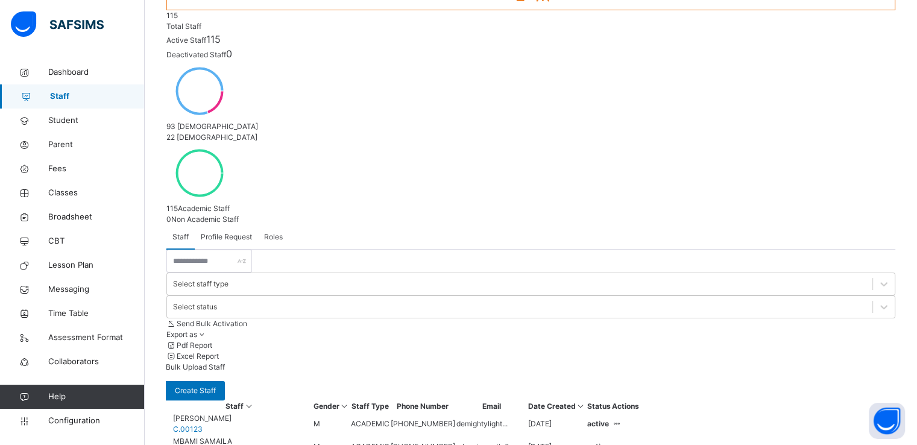
scroll to position [543, 0]
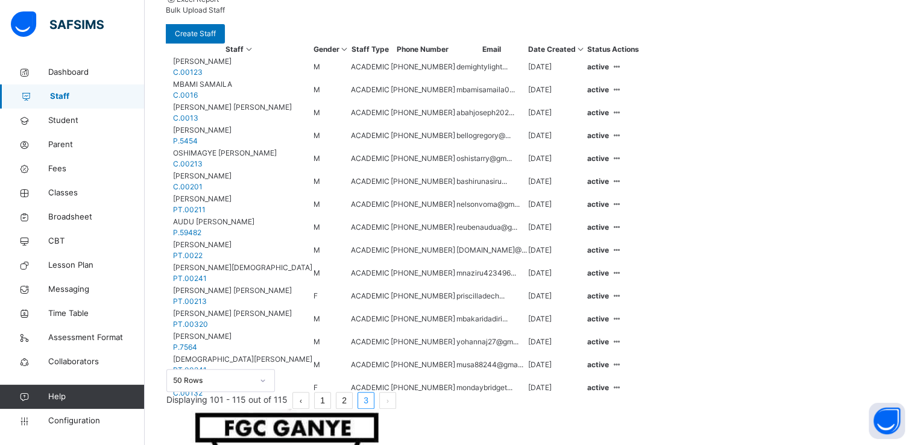
click at [330, 404] on link "1" at bounding box center [323, 401] width 16 height 16
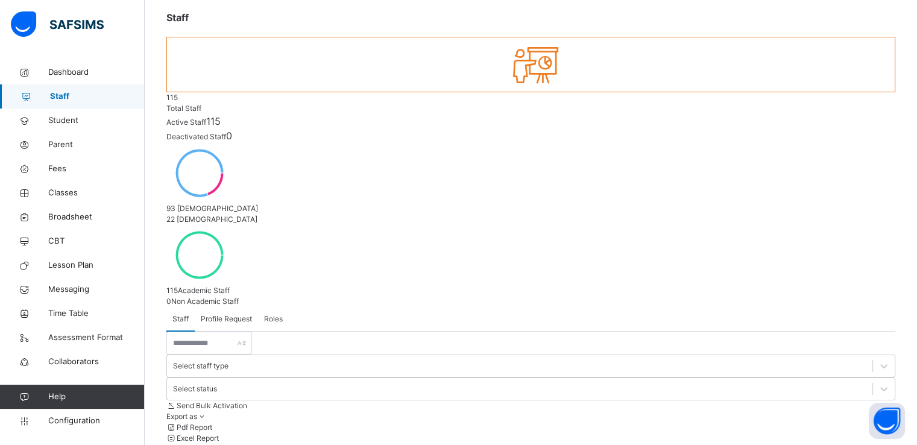
scroll to position [0, 0]
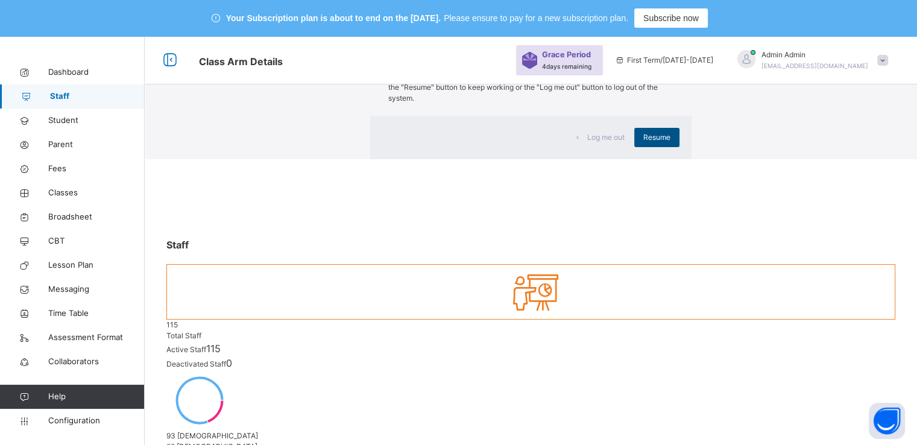
click at [643, 143] on span "Resume" at bounding box center [656, 137] width 27 height 11
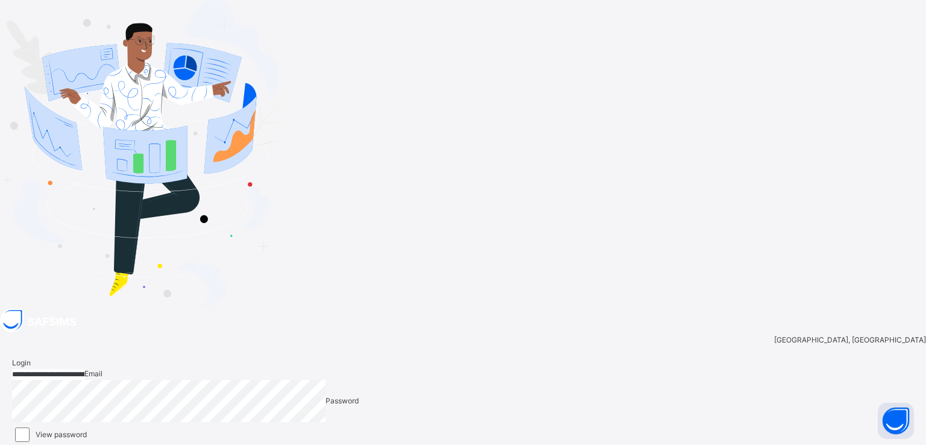
click at [885, 444] on span "Login" at bounding box center [894, 452] width 19 height 9
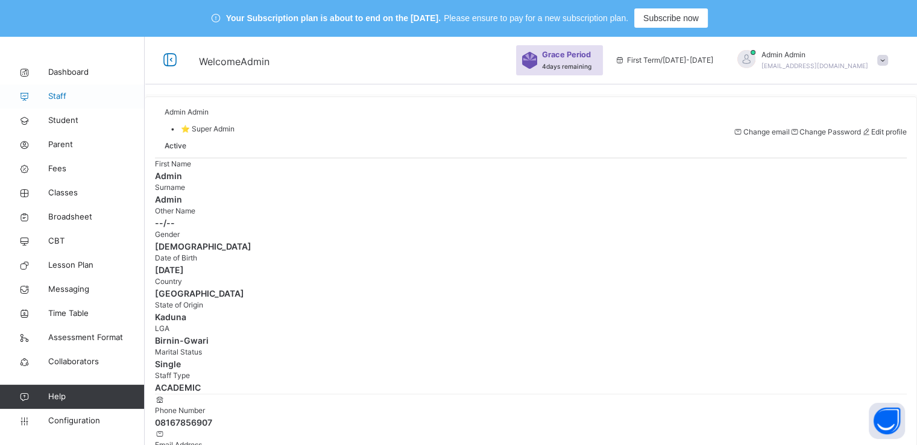
click at [55, 98] on span "Staff" at bounding box center [96, 96] width 96 height 12
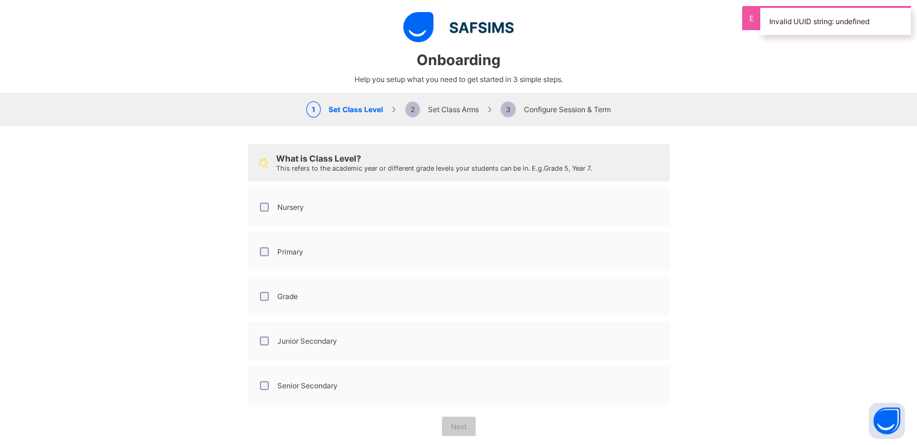
select select "**"
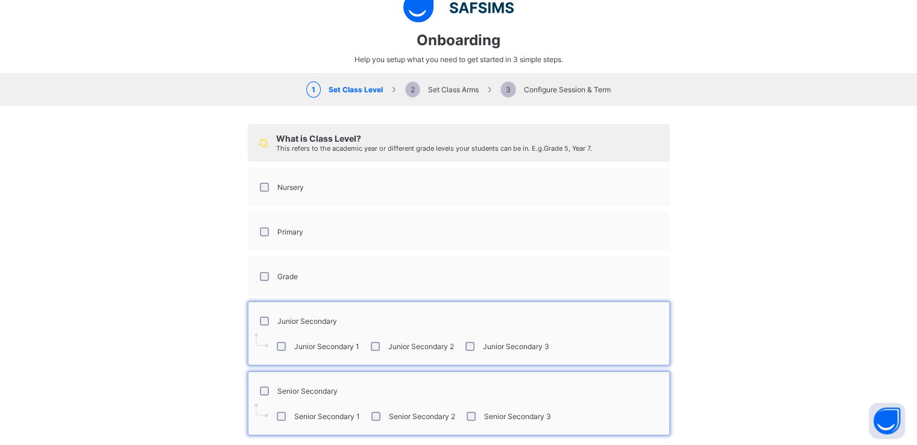
scroll to position [71, 0]
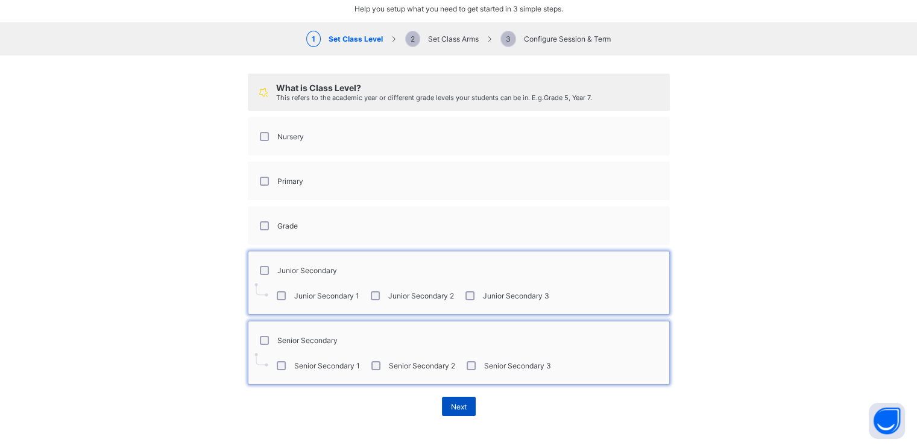
click at [455, 406] on span "Next" at bounding box center [459, 406] width 16 height 9
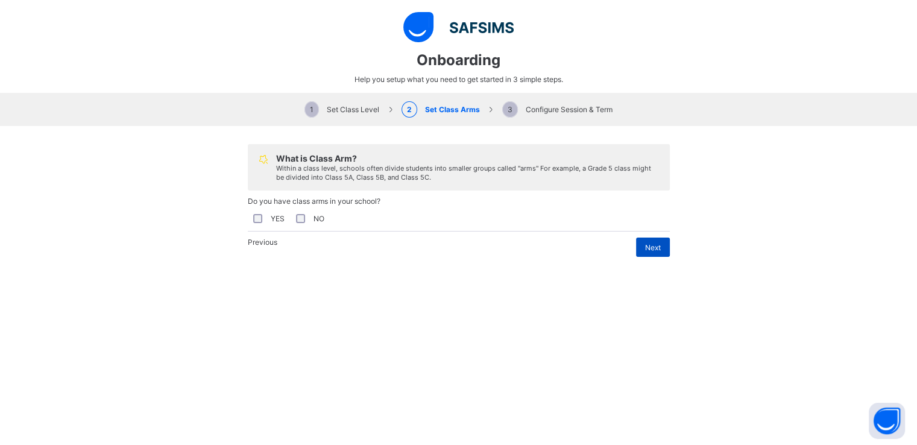
click at [653, 252] on span "Next" at bounding box center [653, 247] width 16 height 9
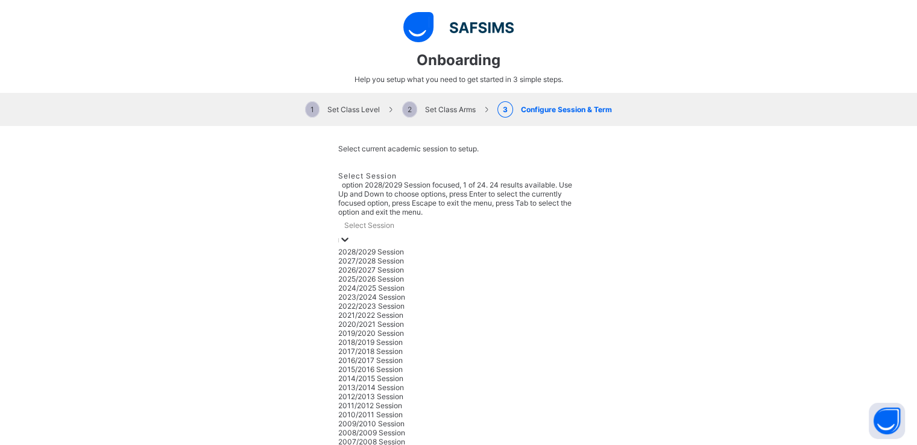
click at [351, 233] on div at bounding box center [345, 240] width 12 height 14
click at [374, 274] on div "2025/2026 Session" at bounding box center [458, 278] width 241 height 9
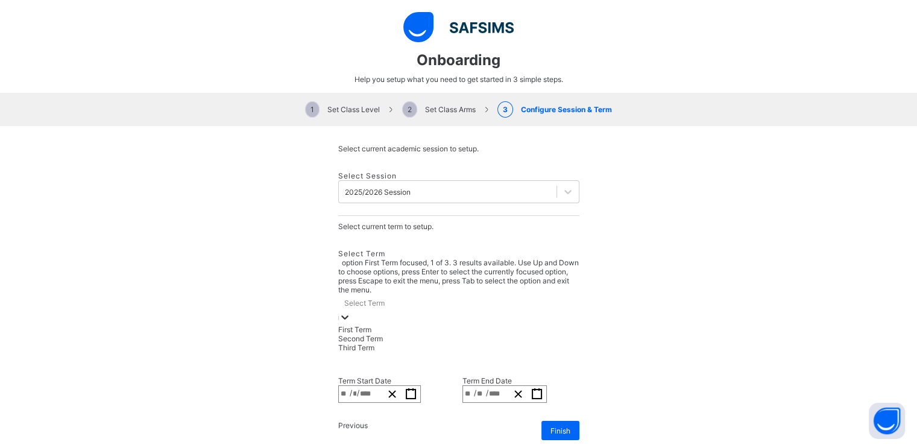
click at [351, 311] on icon at bounding box center [345, 317] width 12 height 12
click at [381, 325] on div "First Term" at bounding box center [458, 329] width 241 height 9
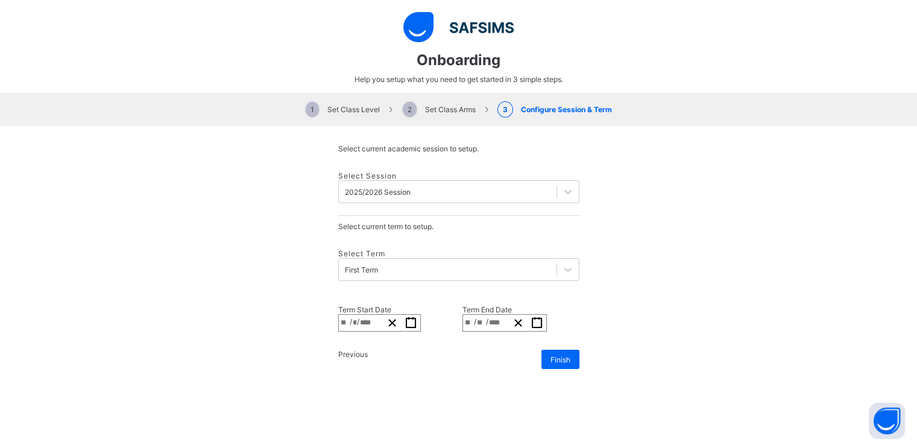
click at [359, 317] on span "/" at bounding box center [358, 322] width 2 height 10
click at [417, 317] on icon "button" at bounding box center [410, 322] width 11 height 11
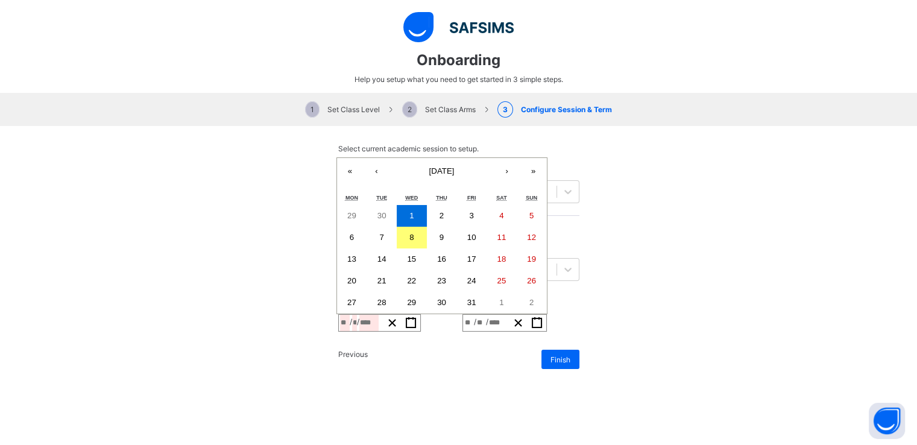
click at [387, 158] on button "‹" at bounding box center [377, 171] width 27 height 27
click at [362, 248] on button "15" at bounding box center [352, 259] width 30 height 22
type input "**********"
type input "*"
type input "**"
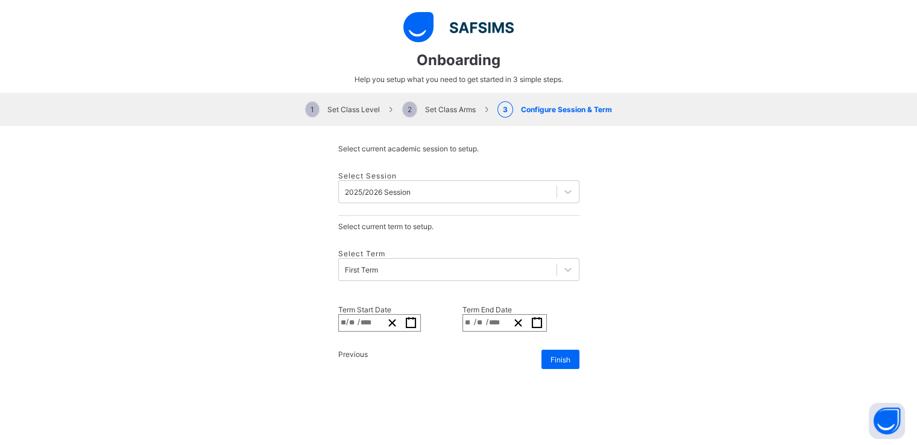
click at [472, 315] on div "**********" at bounding box center [486, 323] width 46 height 16
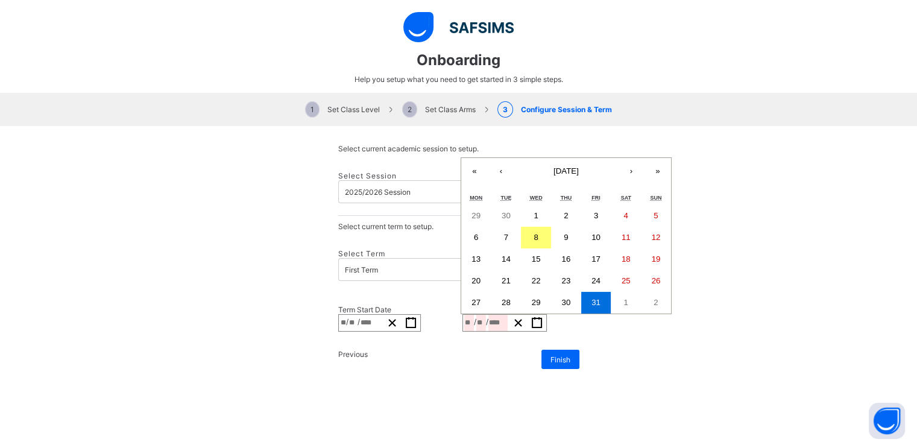
click at [618, 158] on button "›" at bounding box center [631, 171] width 27 height 27
click at [581, 227] on button "12" at bounding box center [596, 238] width 30 height 22
type input "**********"
type input "**"
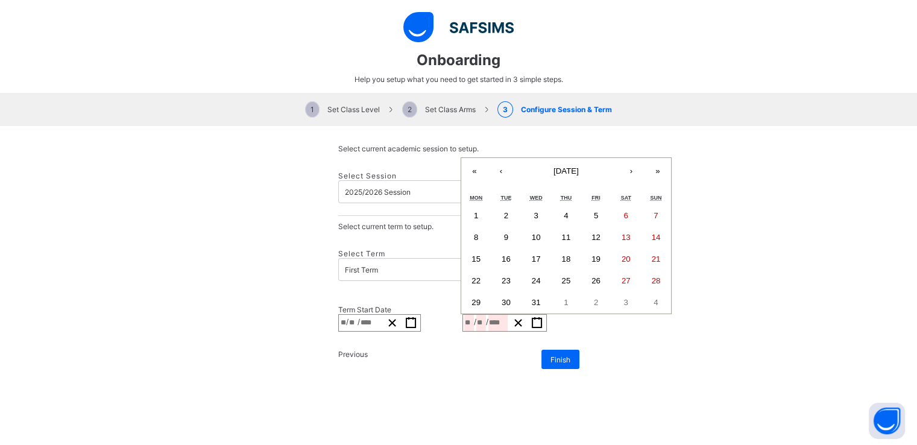
type input "**"
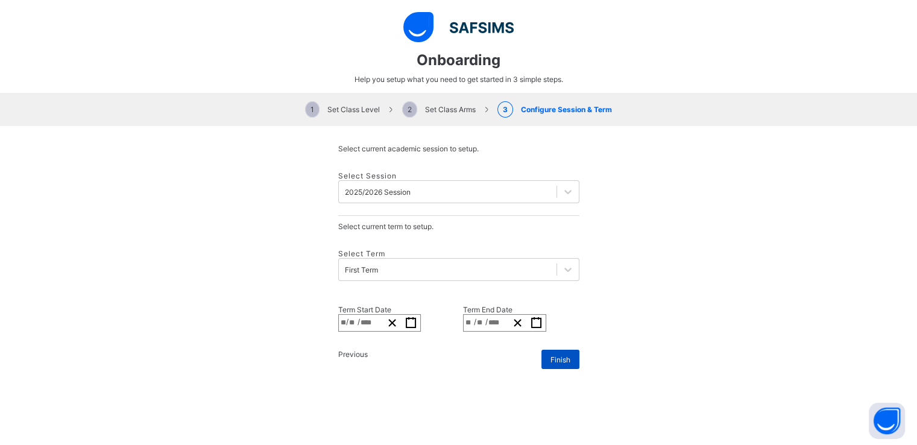
click at [542, 350] on div "Finish" at bounding box center [561, 359] width 38 height 19
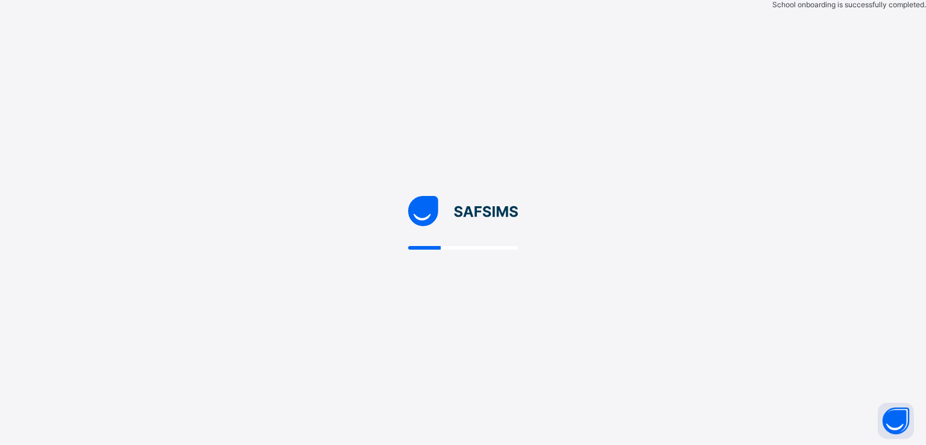
select select "**"
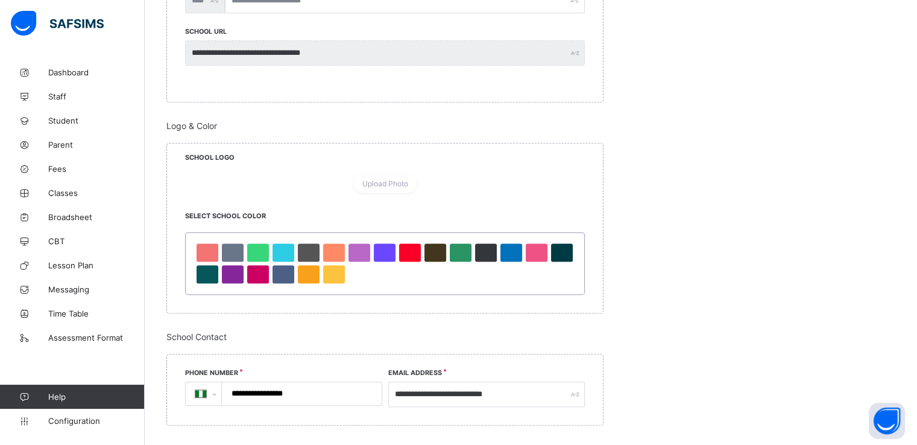
scroll to position [504, 0]
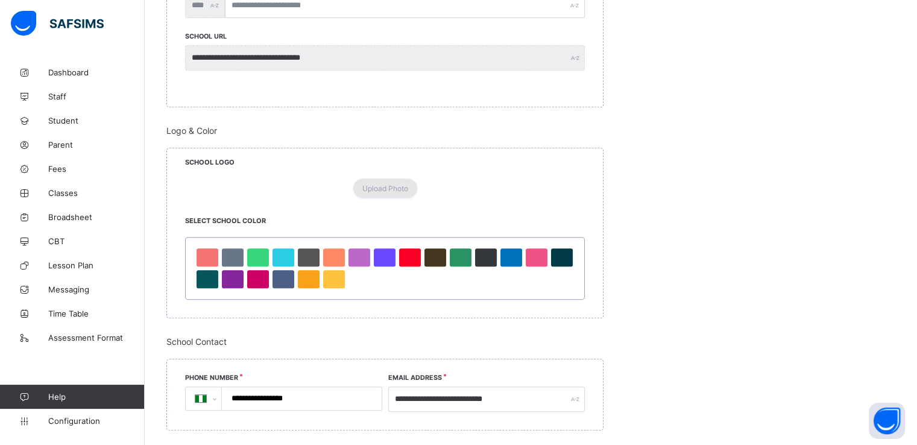
click at [381, 193] on span "Upload Photo" at bounding box center [385, 188] width 46 height 9
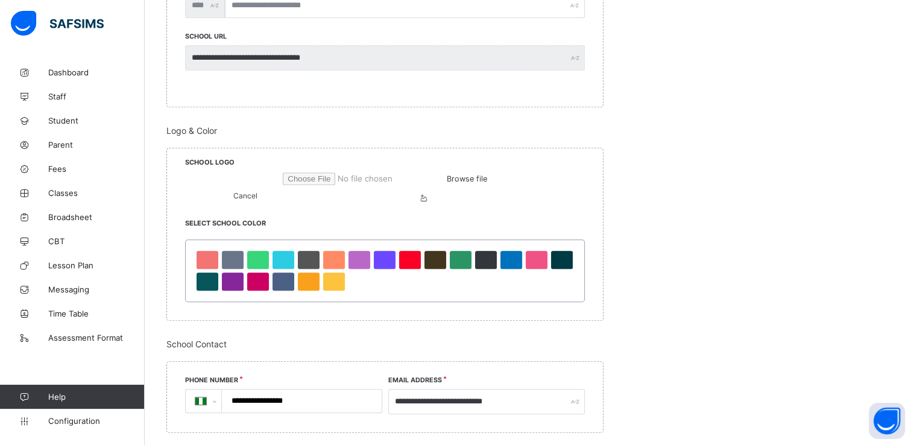
click at [447, 183] on span "Browse file" at bounding box center [467, 178] width 40 height 9
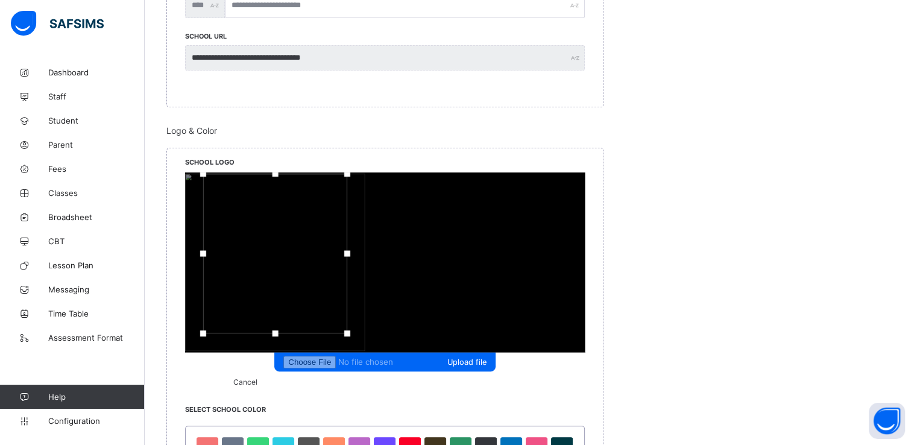
drag, startPoint x: 391, startPoint y: 186, endPoint x: 385, endPoint y: 155, distance: 31.8
click at [385, 155] on div "School Logo Upload file Cancel" at bounding box center [385, 276] width 436 height 256
drag, startPoint x: 316, startPoint y: 253, endPoint x: 287, endPoint y: 253, distance: 29.0
click at [287, 253] on div "Upload file Cancel" at bounding box center [385, 279] width 400 height 214
drag, startPoint x: 464, startPoint y: 254, endPoint x: 537, endPoint y: 262, distance: 72.8
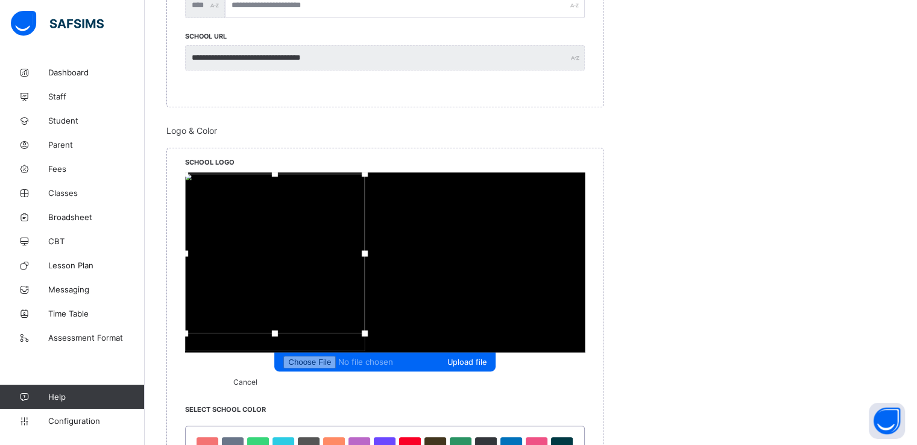
click at [537, 262] on div "Upload file Cancel" at bounding box center [385, 279] width 400 height 214
drag, startPoint x: 386, startPoint y: 329, endPoint x: 386, endPoint y: 379, distance: 50.7
click at [386, 379] on div "School Logo Upload file Cancel" at bounding box center [385, 276] width 436 height 256
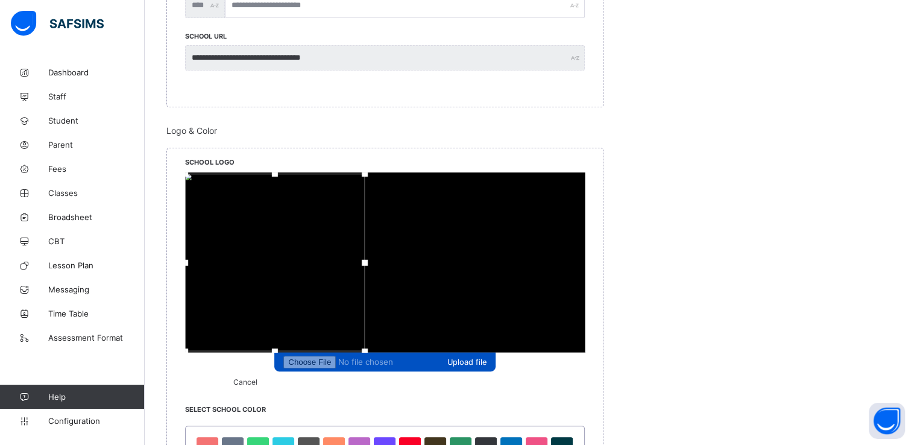
click at [447, 358] on span "Upload file" at bounding box center [466, 362] width 39 height 9
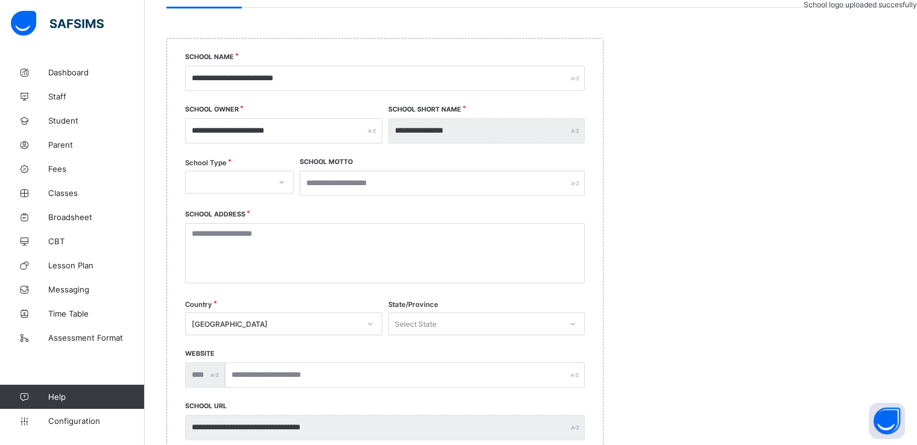
scroll to position [0, 0]
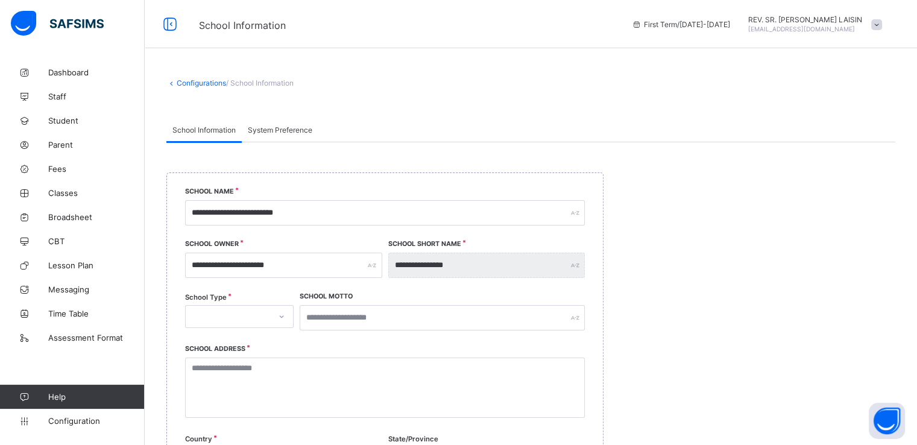
click at [279, 247] on div "**********" at bounding box center [283, 270] width 197 height 52
click at [70, 73] on span "Dashboard" at bounding box center [96, 73] width 96 height 10
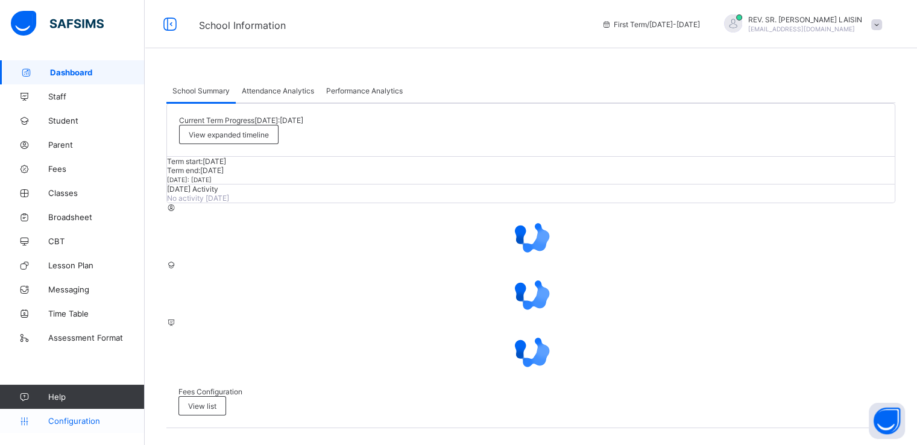
click at [62, 416] on span "Configuration" at bounding box center [96, 421] width 96 height 10
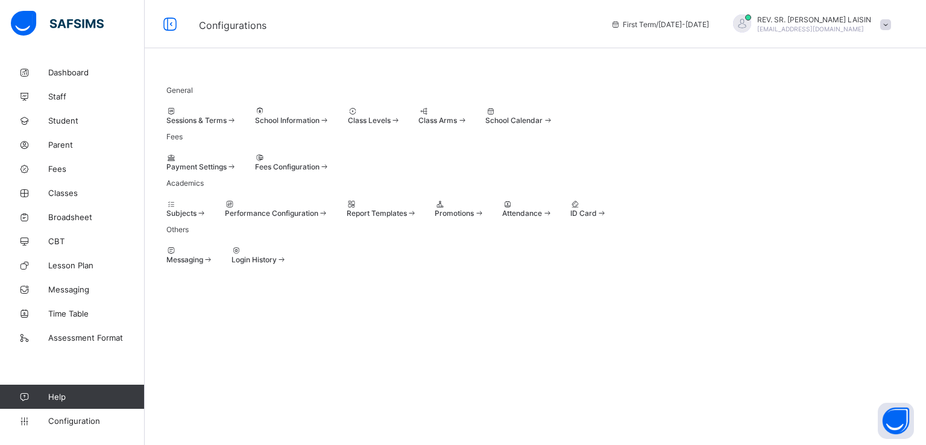
click at [211, 122] on span "Sessions & Terms" at bounding box center [196, 120] width 60 height 9
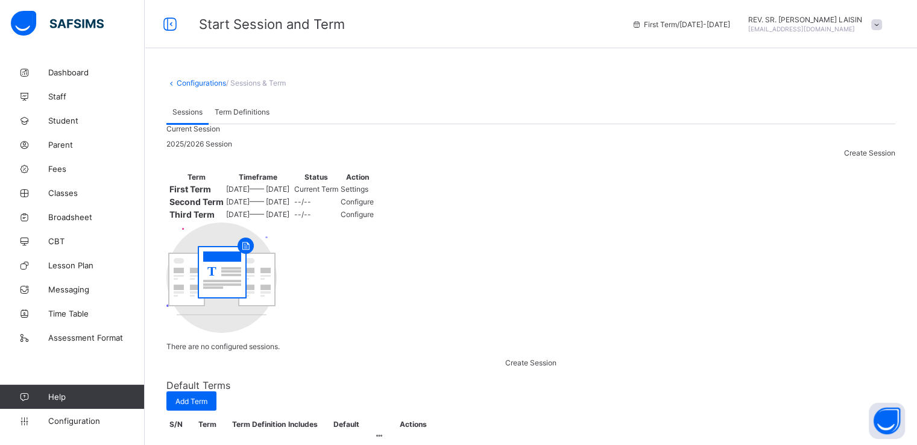
click at [368, 194] on span "Settings" at bounding box center [355, 189] width 28 height 9
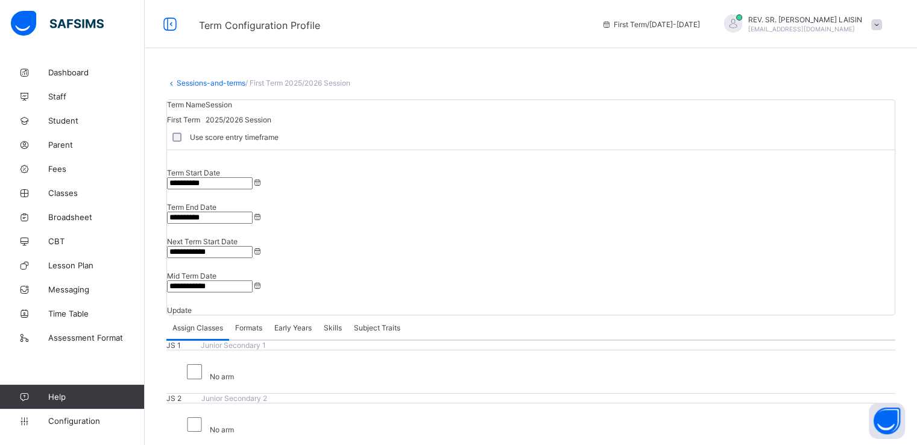
click at [882, 24] on span at bounding box center [876, 24] width 11 height 11
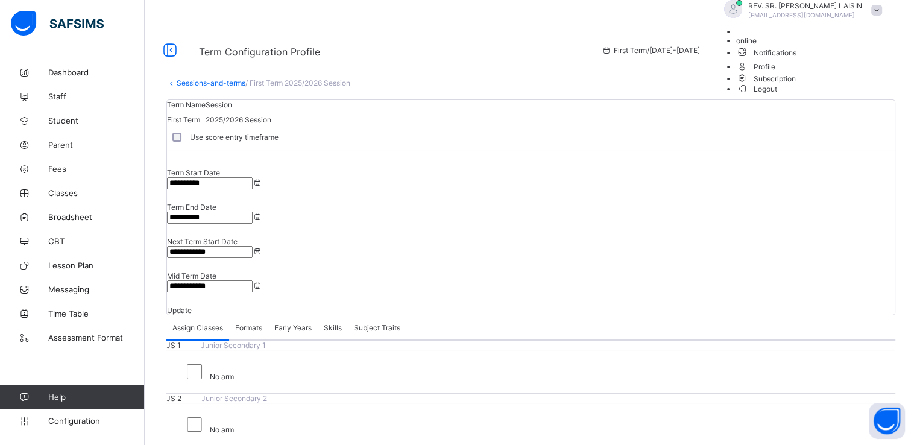
click at [778, 95] on span "Logout" at bounding box center [757, 89] width 42 height 13
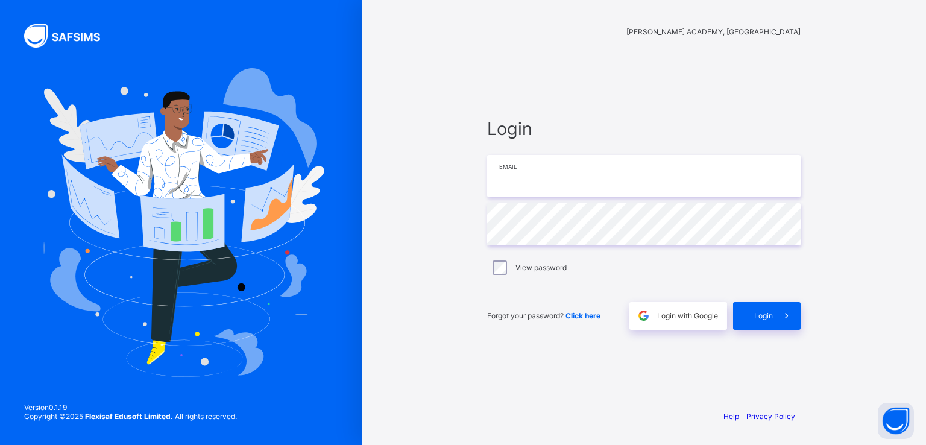
click at [562, 189] on input "email" at bounding box center [644, 176] width 314 height 42
click at [551, 122] on div "Login Email Password View password Forgot your password? Click here Login with …" at bounding box center [644, 224] width 338 height 352
click at [535, 197] on input "email" at bounding box center [644, 176] width 314 height 42
paste input "**********"
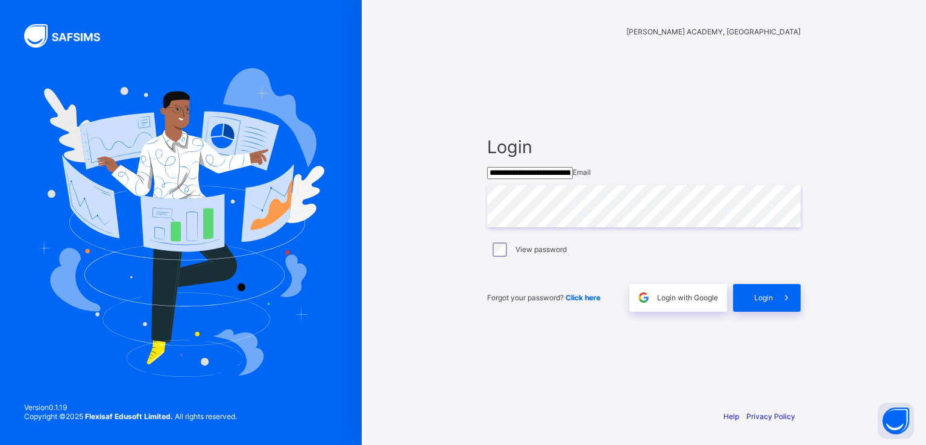
type input "**********"
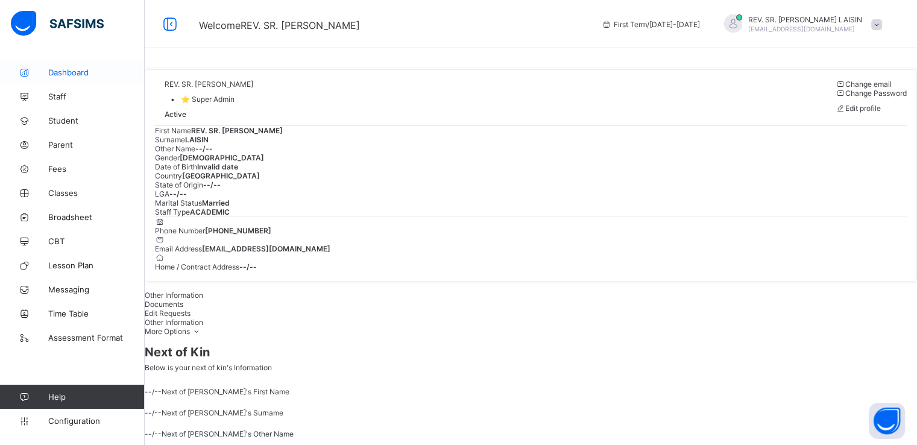
click at [68, 74] on span "Dashboard" at bounding box center [96, 73] width 96 height 10
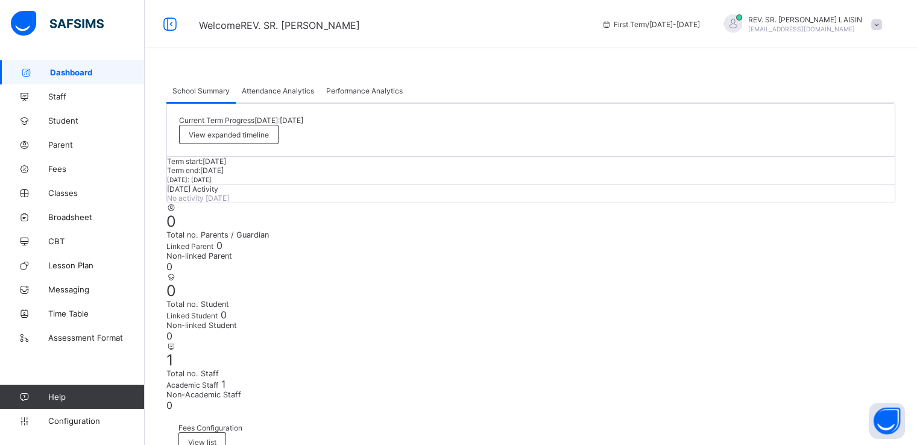
click at [59, 95] on span "Staff" at bounding box center [96, 97] width 96 height 10
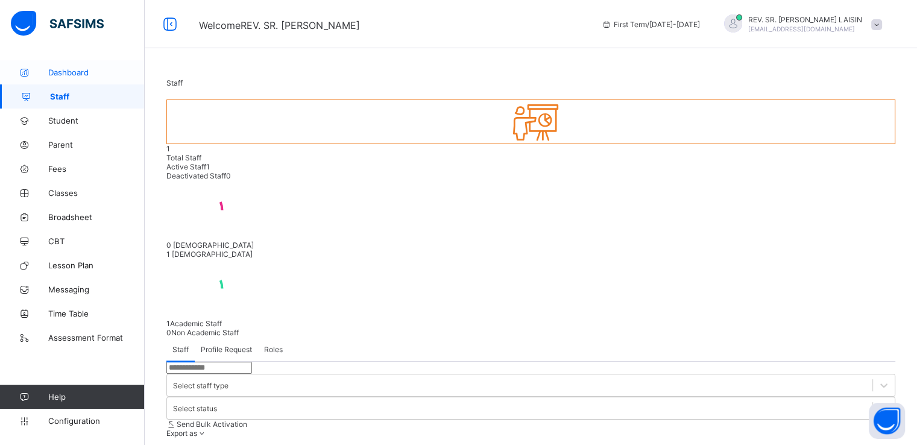
click at [74, 68] on span "Dashboard" at bounding box center [96, 73] width 96 height 10
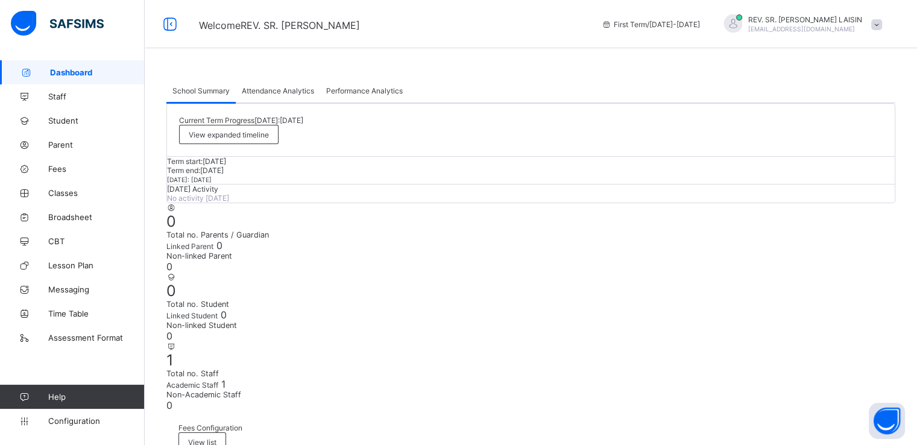
click at [358, 94] on span "Performance Analytics" at bounding box center [364, 90] width 77 height 9
click at [53, 92] on span "Staff" at bounding box center [96, 97] width 96 height 10
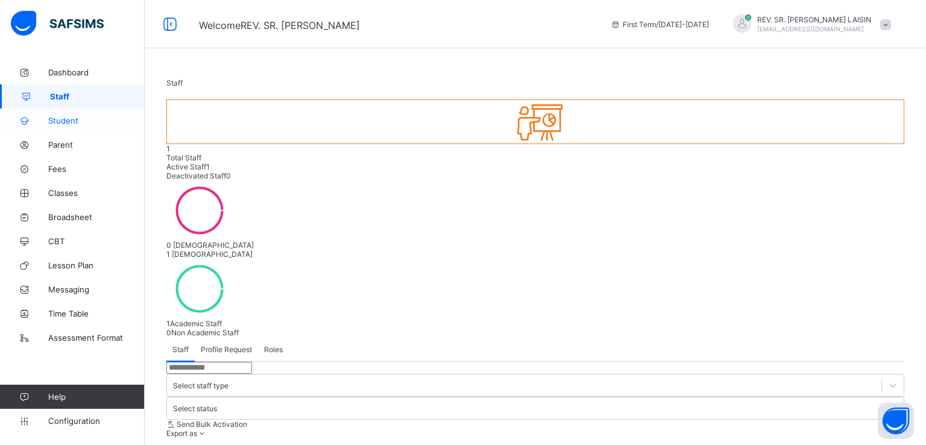
click at [60, 119] on span "Student" at bounding box center [96, 121] width 96 height 10
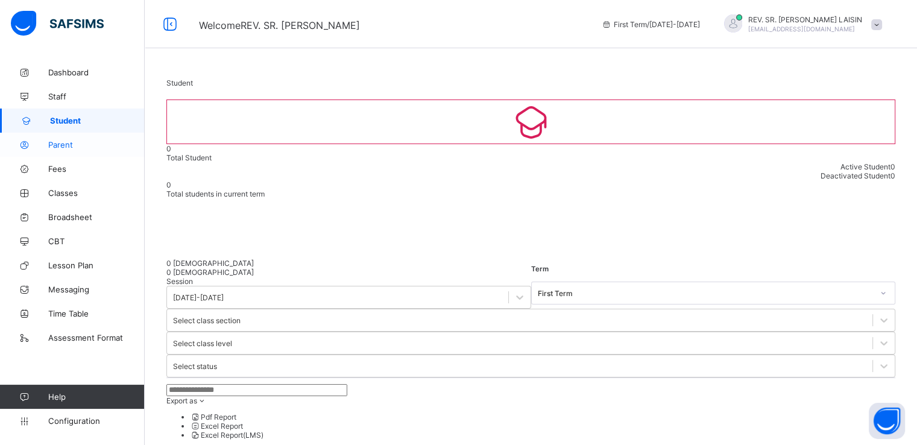
click at [58, 143] on span "Parent" at bounding box center [96, 145] width 96 height 10
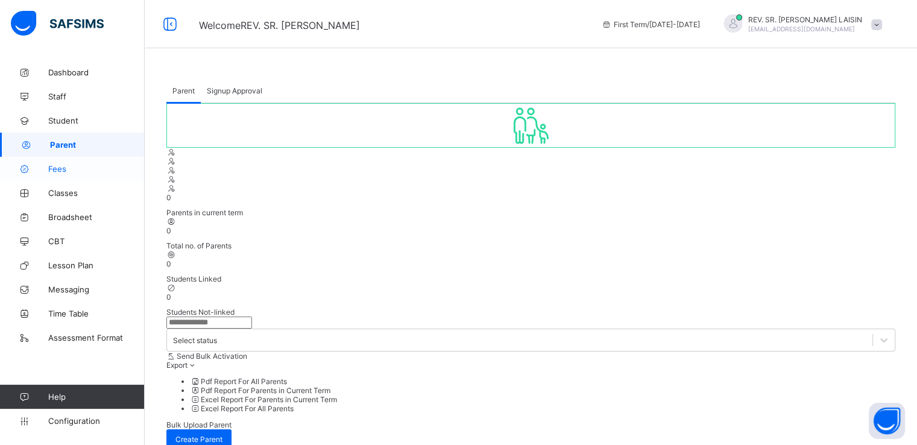
click at [59, 169] on span "Fees" at bounding box center [96, 169] width 96 height 10
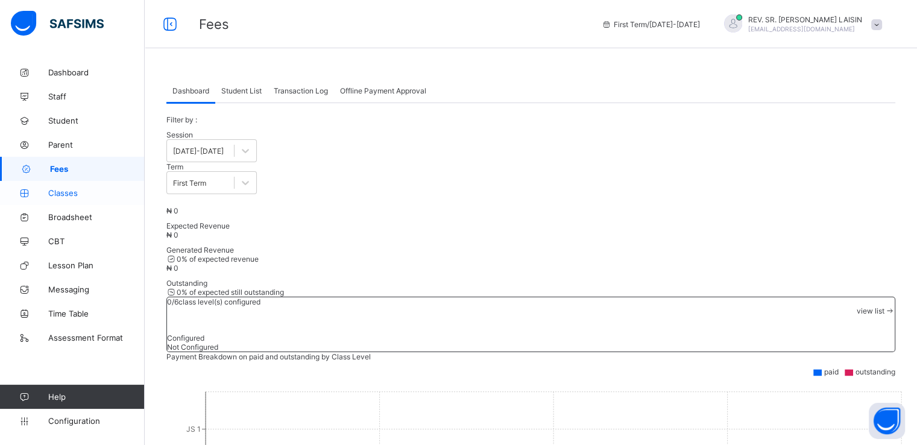
click at [62, 192] on span "Classes" at bounding box center [96, 193] width 96 height 10
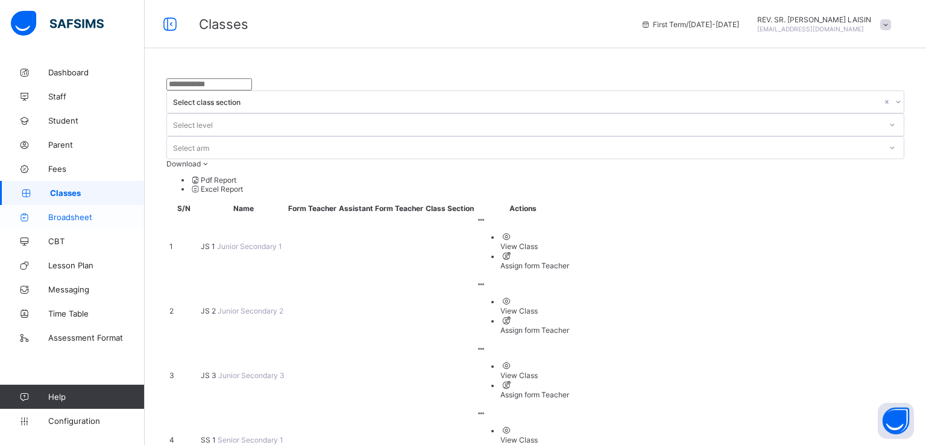
click at [63, 217] on span "Broadsheet" at bounding box center [96, 217] width 96 height 10
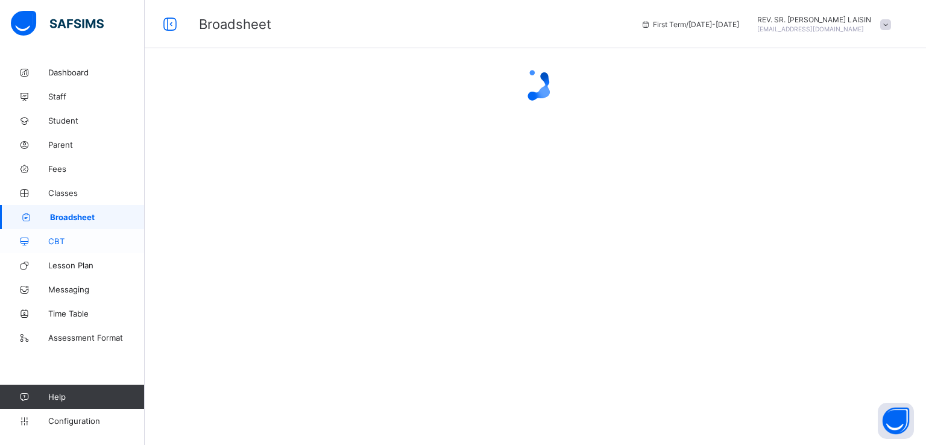
click at [62, 244] on span "CBT" at bounding box center [96, 241] width 96 height 10
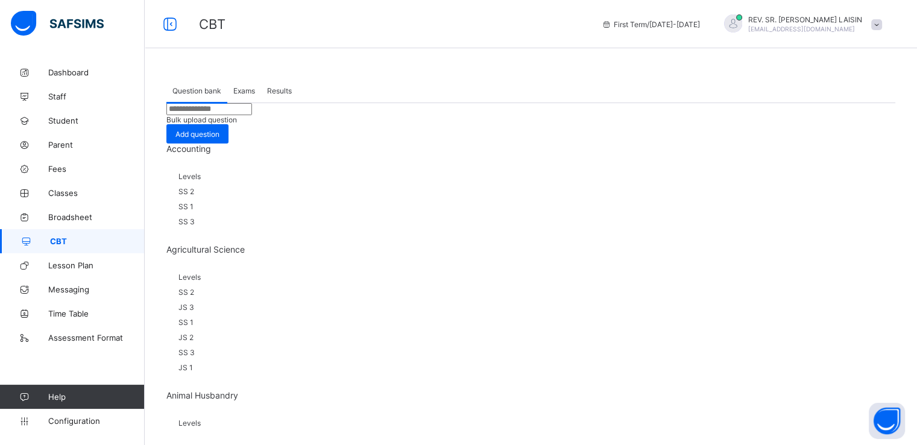
click at [238, 90] on span "Exams" at bounding box center [244, 90] width 22 height 9
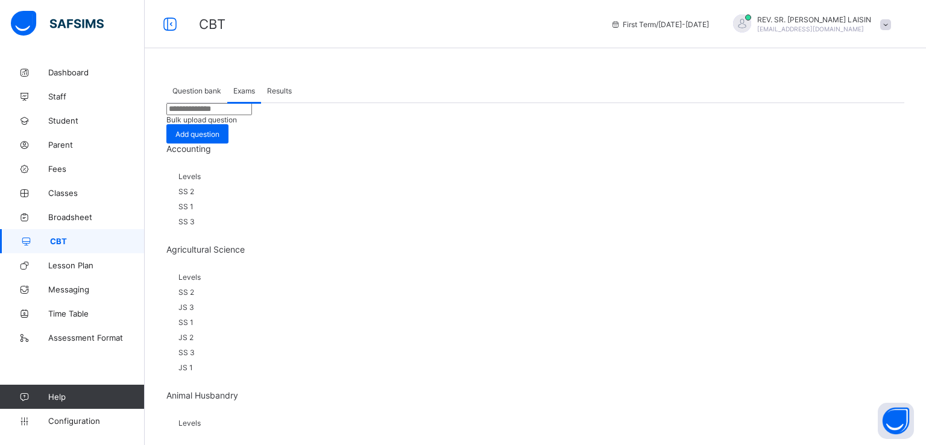
click at [275, 92] on span "Results" at bounding box center [279, 90] width 25 height 9
click at [245, 86] on span "Exams" at bounding box center [244, 90] width 22 height 9
click at [200, 87] on span "Question bank" at bounding box center [196, 90] width 49 height 9
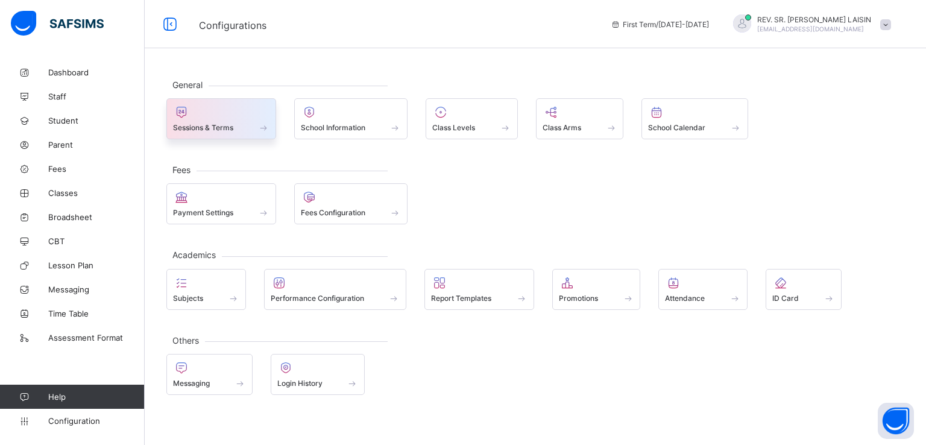
drag, startPoint x: 0, startPoint y: 0, endPoint x: 218, endPoint y: 122, distance: 250.3
click at [218, 123] on span "Sessions & Terms" at bounding box center [203, 127] width 60 height 9
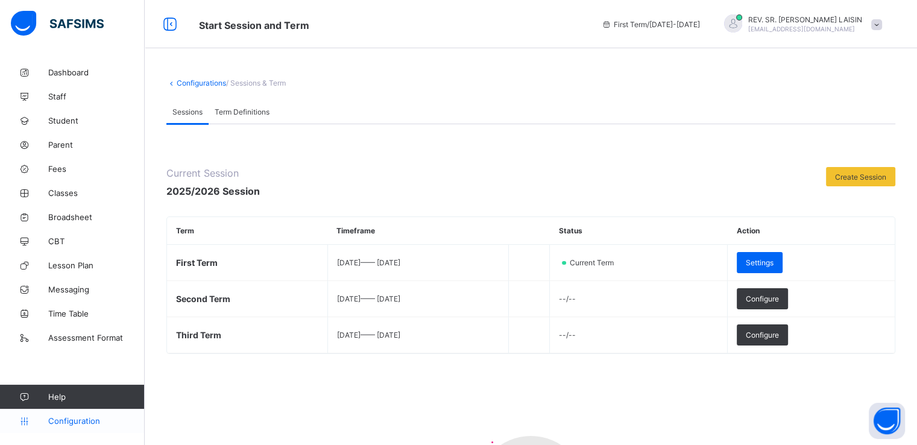
click at [71, 417] on span "Configuration" at bounding box center [96, 421] width 96 height 10
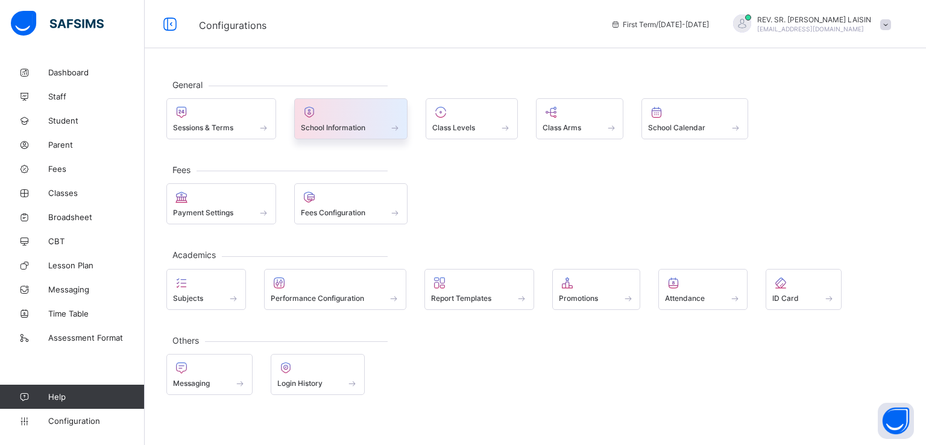
click at [343, 128] on span "School Information" at bounding box center [333, 127] width 65 height 9
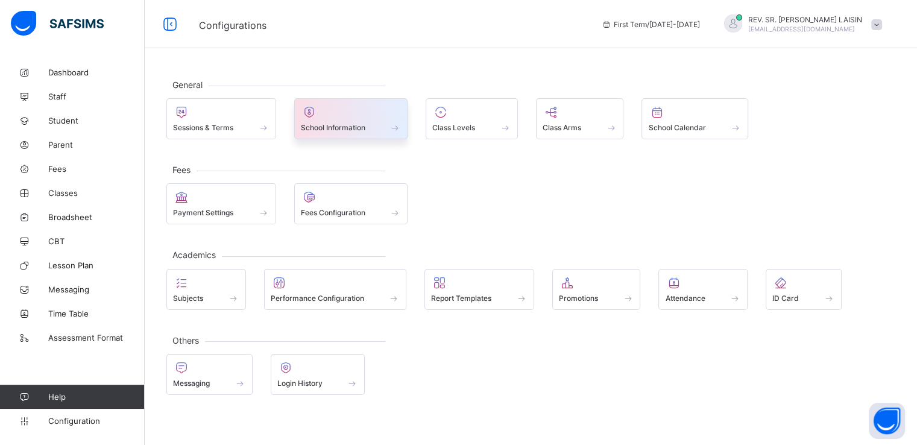
select select "**"
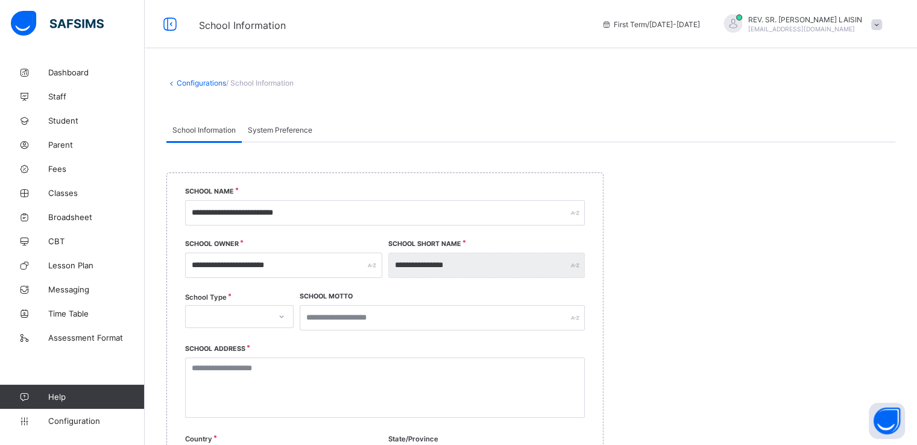
click at [882, 26] on span at bounding box center [876, 24] width 11 height 11
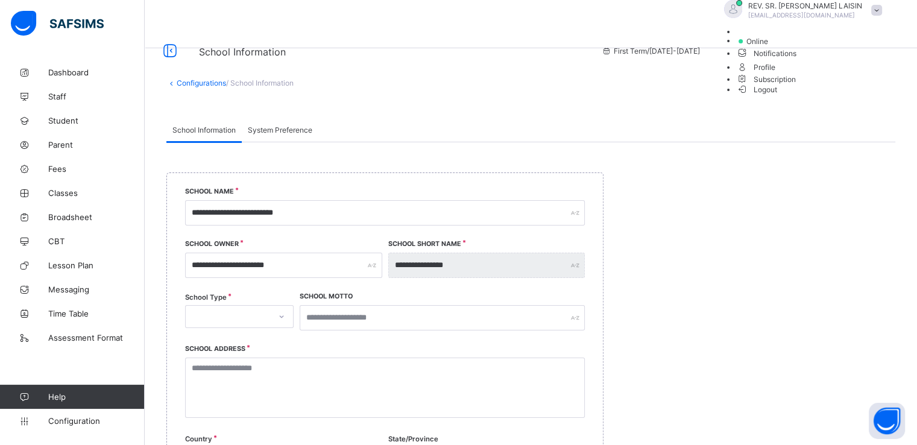
click at [778, 96] on span "Logout" at bounding box center [757, 89] width 42 height 13
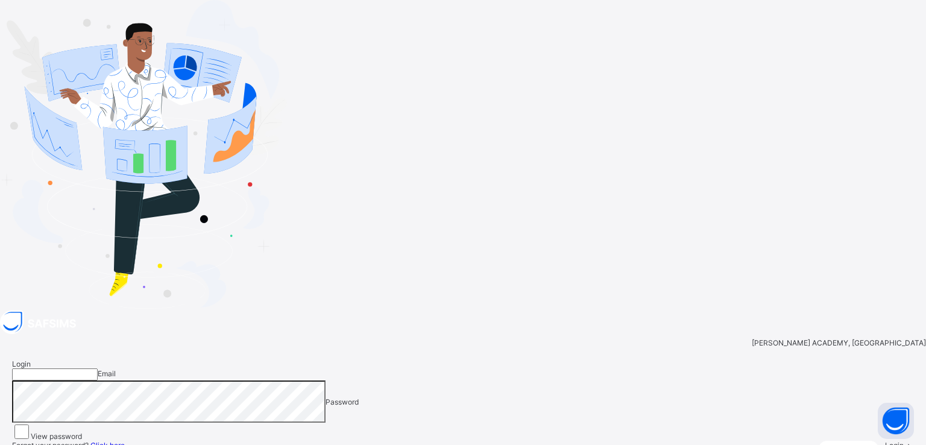
type input "**********"
click at [98, 368] on input "**********" at bounding box center [55, 374] width 86 height 12
click at [590, 336] on div "**********" at bounding box center [463, 435] width 926 height 198
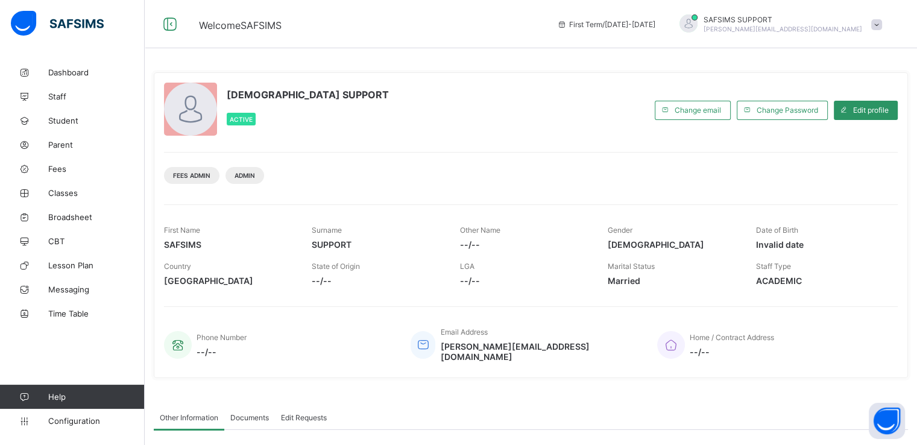
click at [882, 22] on span at bounding box center [876, 24] width 11 height 11
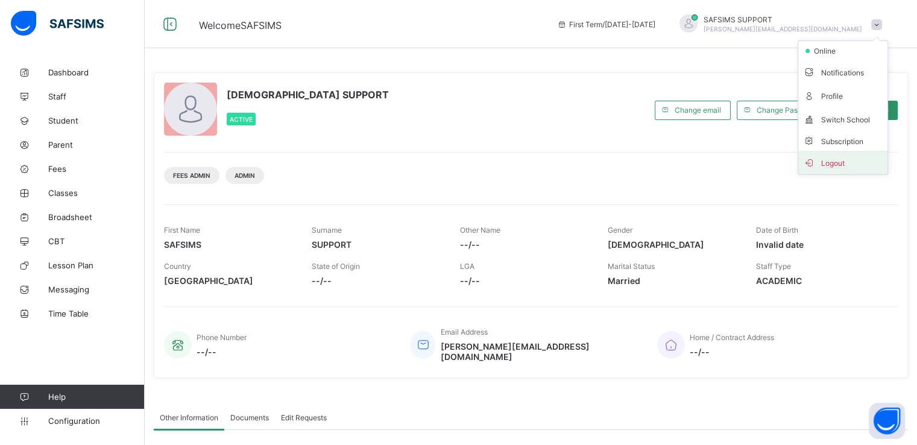
click at [835, 163] on span "Logout" at bounding box center [843, 163] width 80 height 14
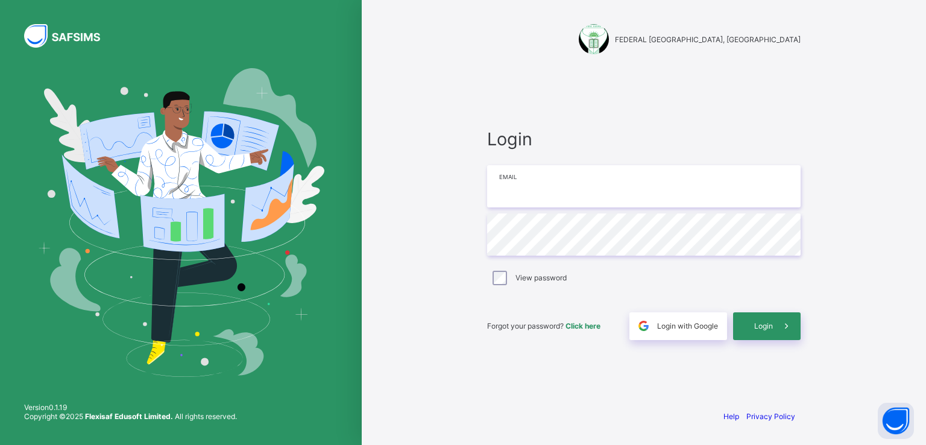
type input "**********"
click at [748, 326] on div "Login" at bounding box center [767, 326] width 68 height 28
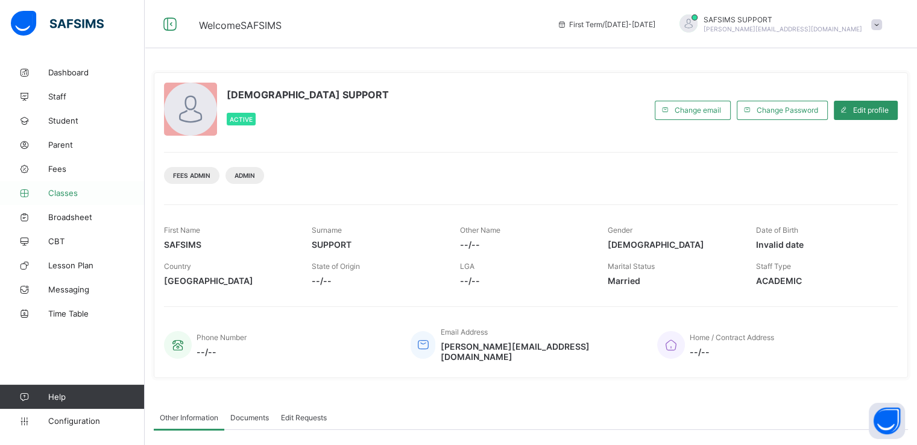
click at [65, 194] on span "Classes" at bounding box center [96, 193] width 96 height 10
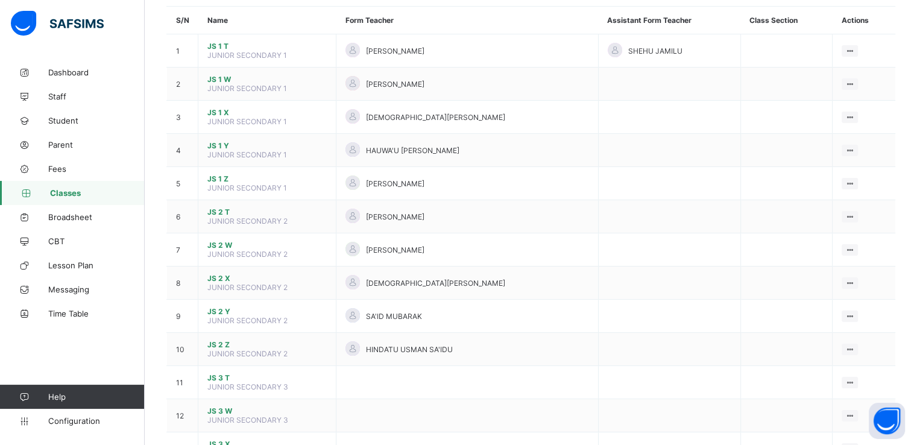
scroll to position [111, 0]
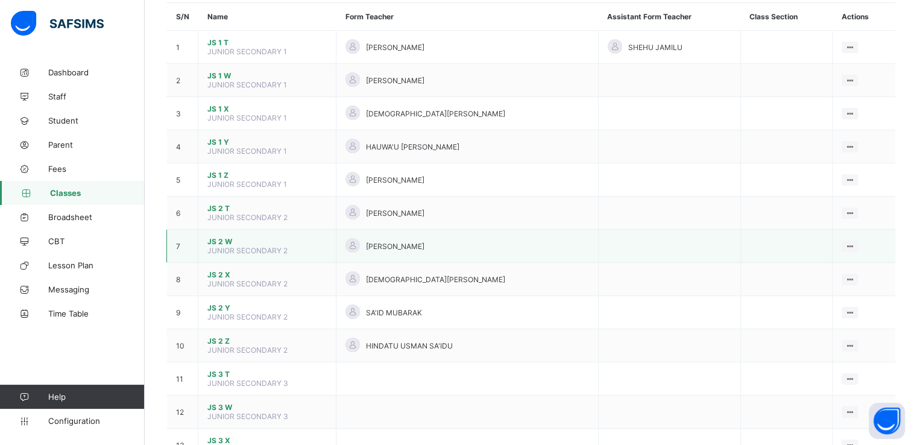
click at [215, 243] on span "JS 2 W" at bounding box center [266, 241] width 119 height 9
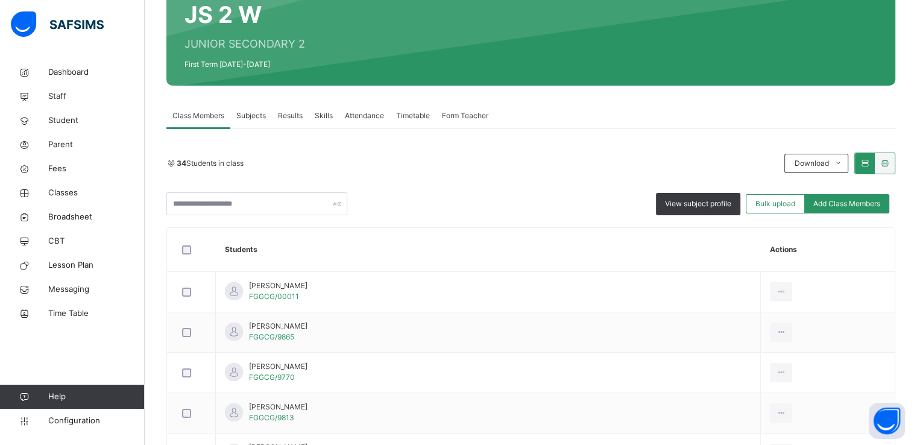
scroll to position [124, 0]
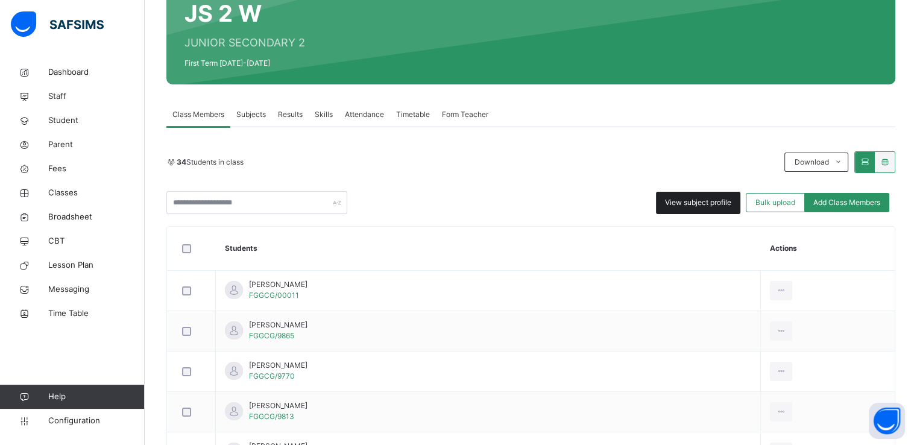
click at [689, 202] on span "View subject profile" at bounding box center [698, 202] width 66 height 11
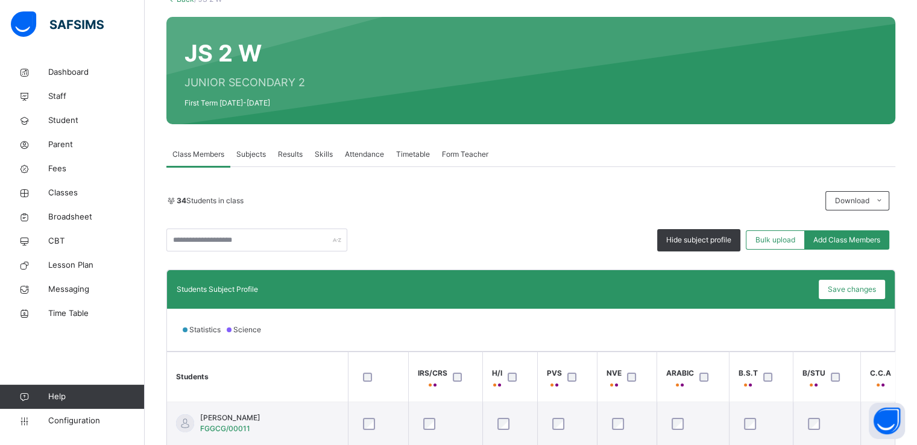
scroll to position [0, 0]
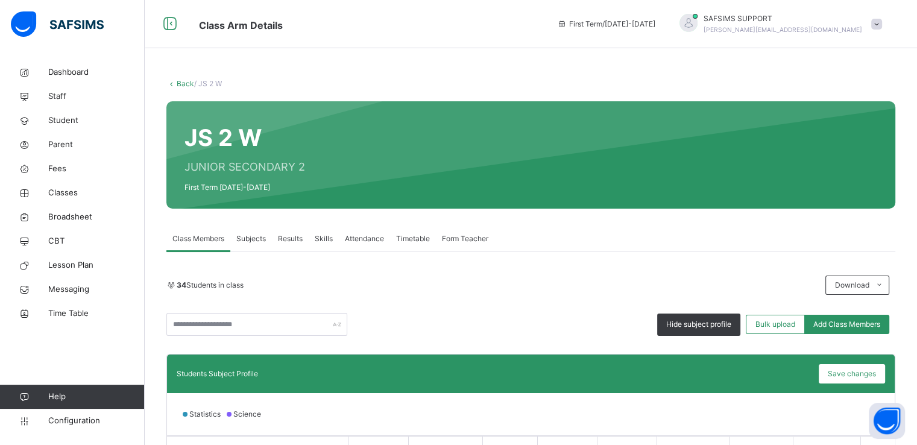
click at [181, 85] on link "Back" at bounding box center [185, 83] width 17 height 9
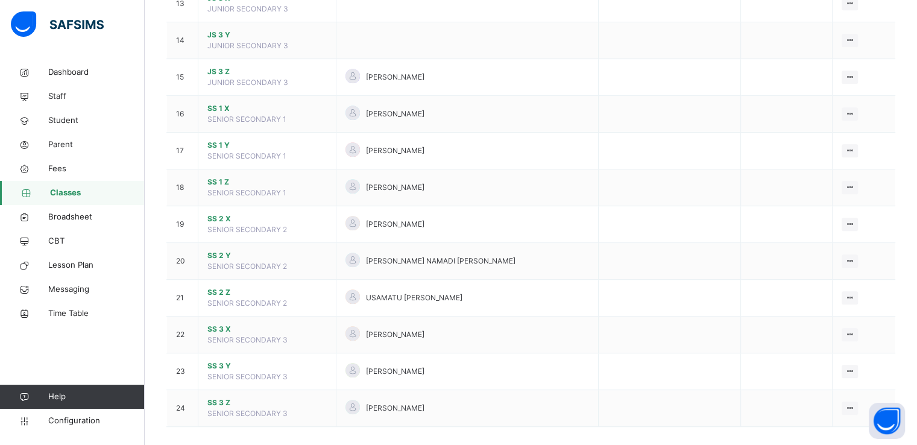
scroll to position [602, 0]
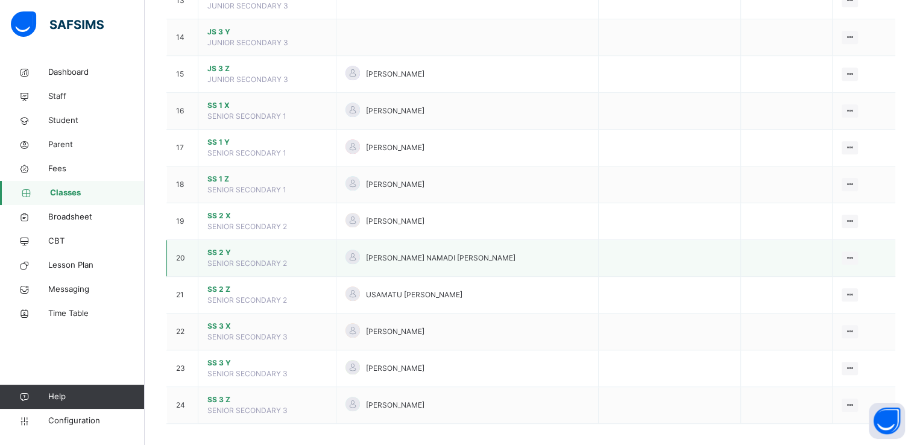
click at [219, 247] on span "SS 2 Y" at bounding box center [266, 252] width 119 height 11
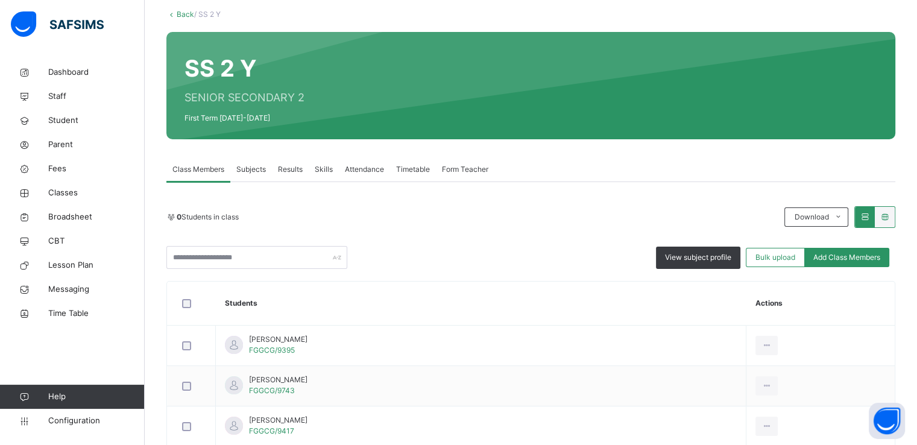
scroll to position [70, 0]
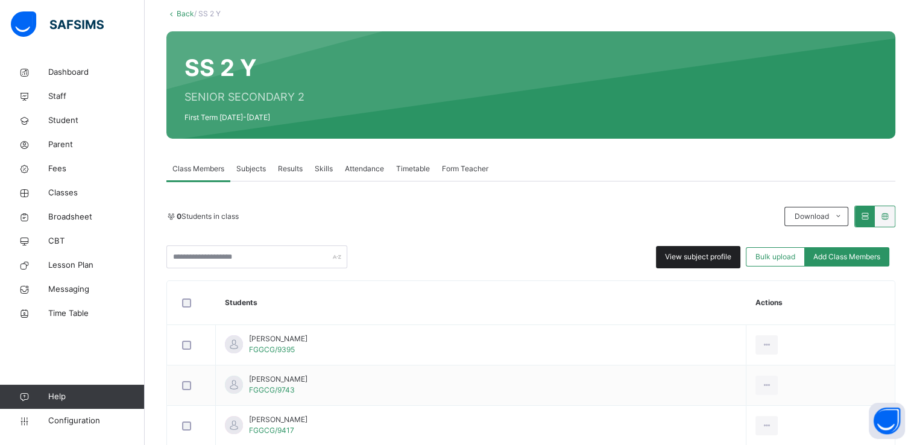
click at [682, 253] on span "View subject profile" at bounding box center [698, 256] width 66 height 11
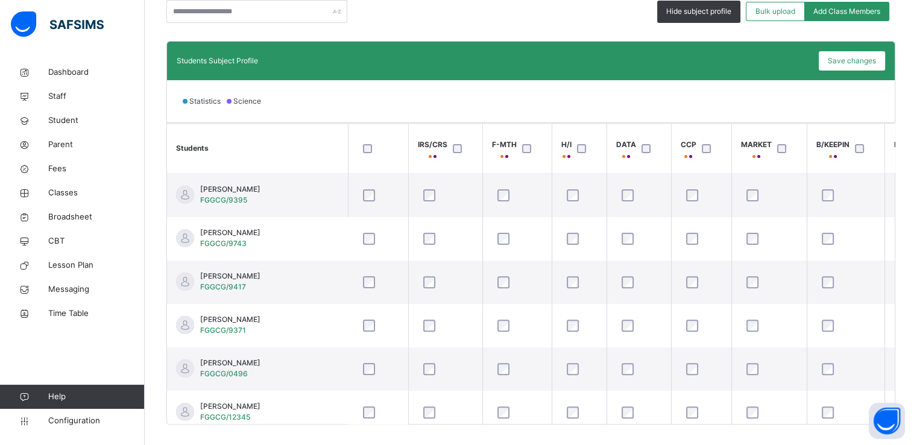
scroll to position [0, 0]
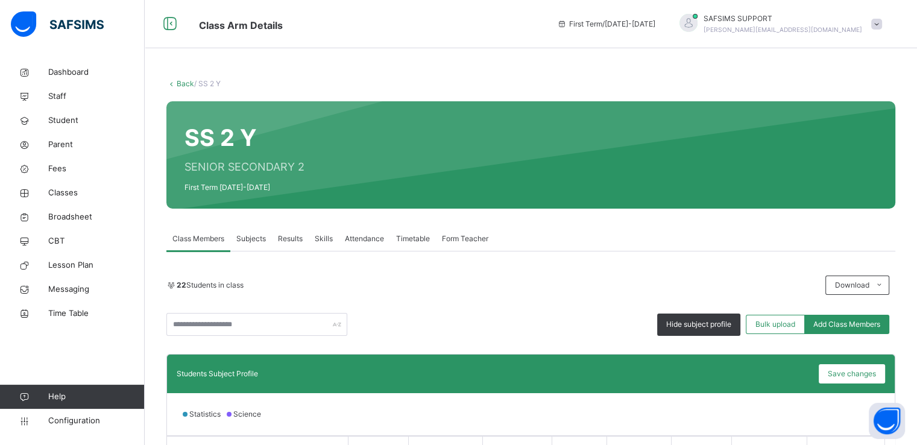
click at [178, 84] on link "Back" at bounding box center [185, 83] width 17 height 9
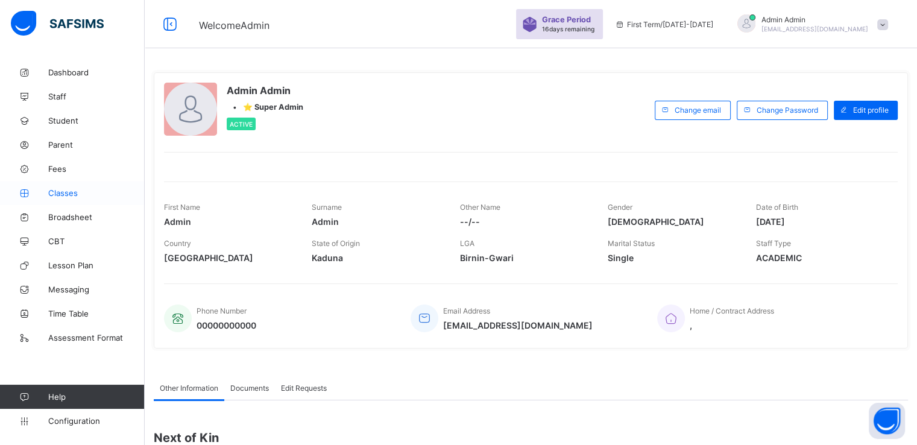
click at [65, 195] on span "Classes" at bounding box center [96, 193] width 96 height 10
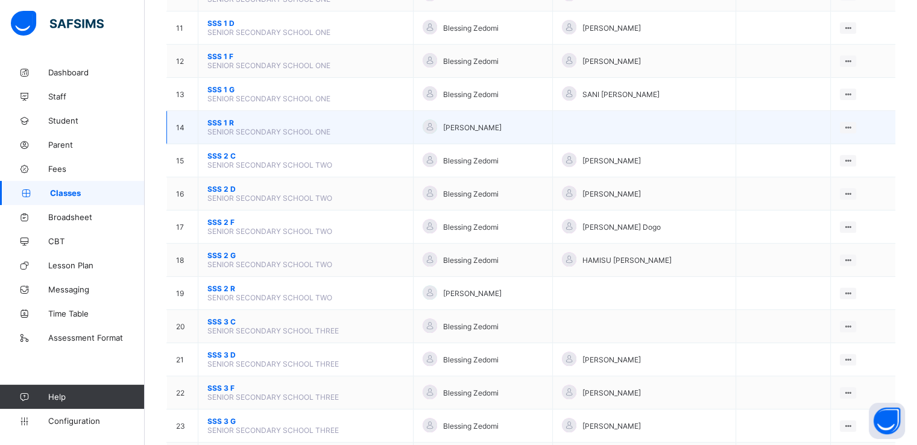
scroll to position [463, 0]
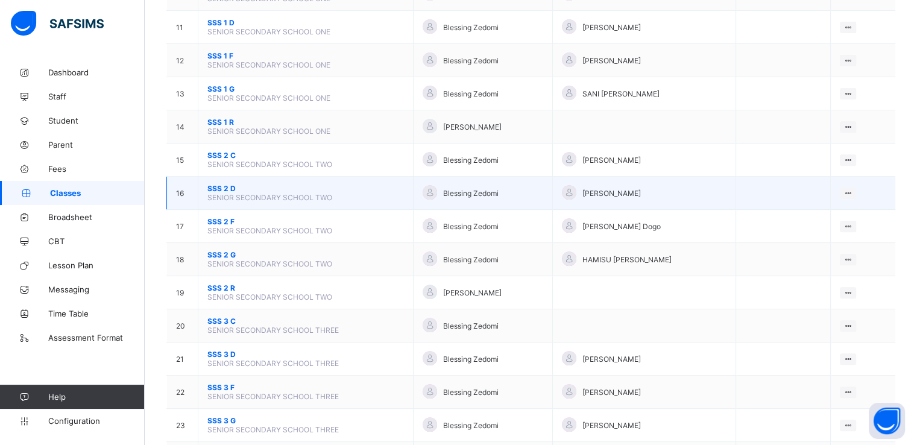
click at [215, 189] on span "SSS 2 D" at bounding box center [305, 188] width 197 height 9
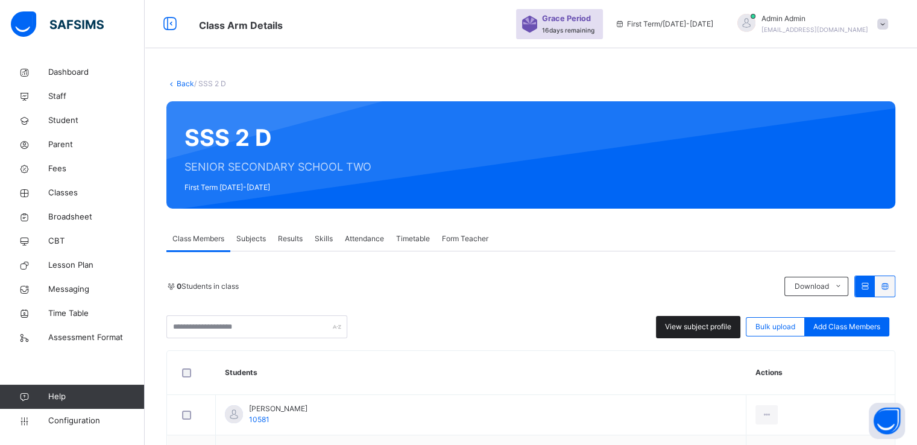
click at [687, 327] on span "View subject profile" at bounding box center [698, 326] width 66 height 11
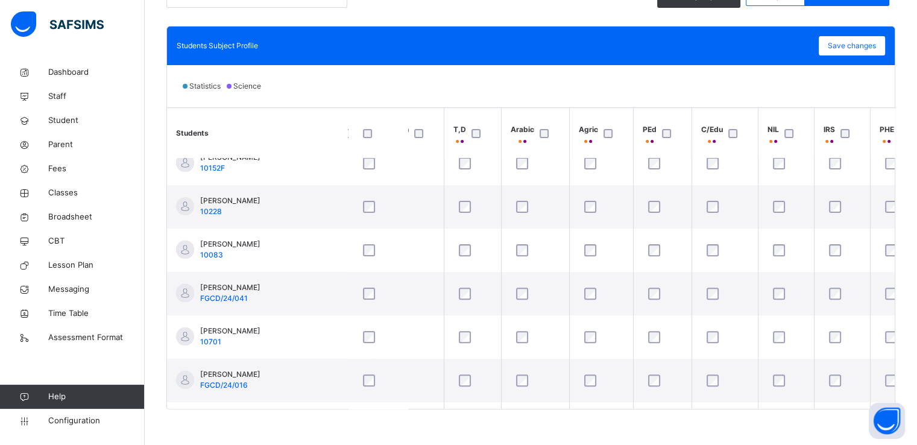
scroll to position [0, 299]
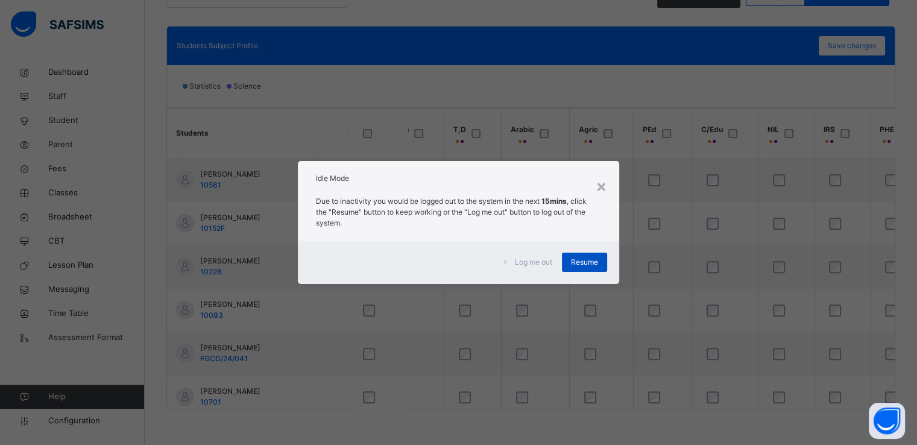
click at [584, 267] on span "Resume" at bounding box center [584, 262] width 27 height 11
click at [591, 257] on span "Resume" at bounding box center [584, 262] width 27 height 11
click at [579, 260] on span "Resume" at bounding box center [584, 262] width 27 height 11
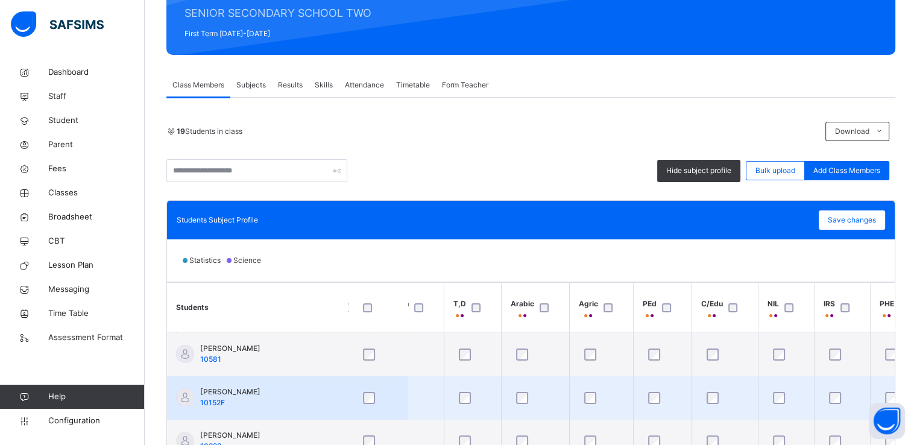
scroll to position [0, 0]
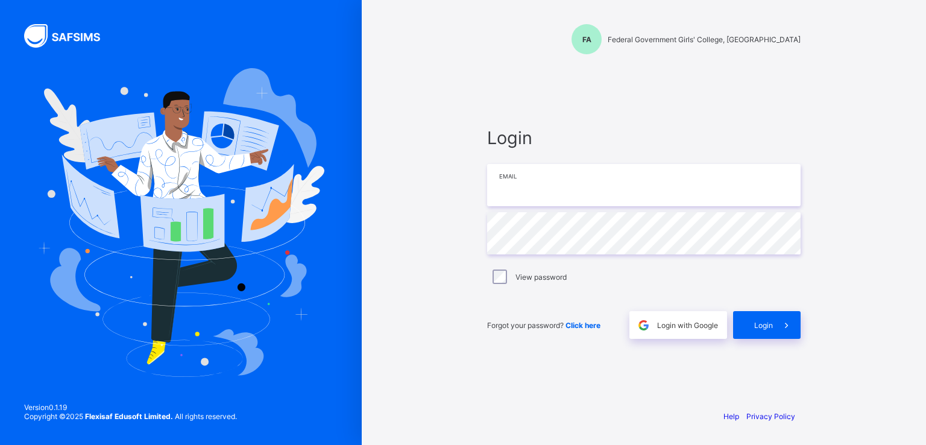
paste input "**********"
type input "**********"
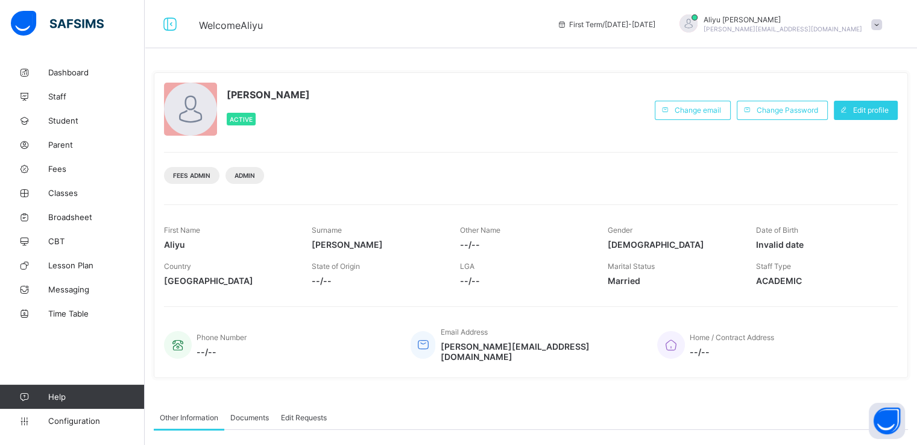
click at [882, 25] on span at bounding box center [876, 24] width 11 height 11
click at [841, 116] on span "Subscription" at bounding box center [833, 117] width 60 height 9
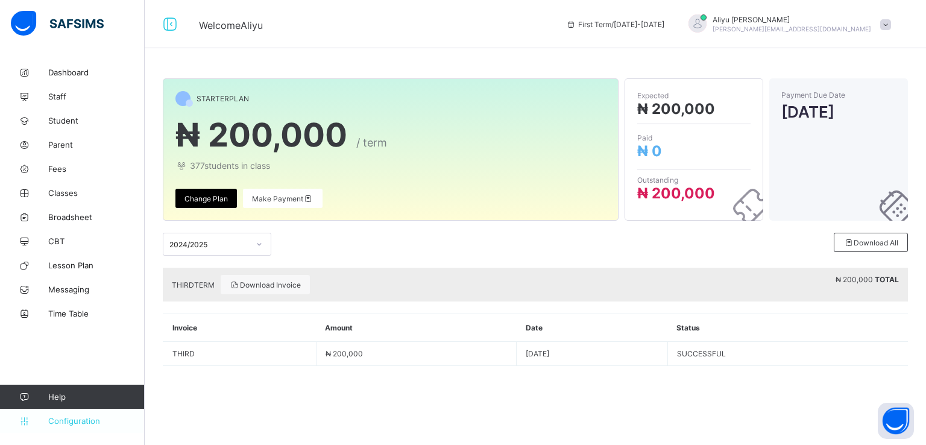
click at [65, 422] on span "Configuration" at bounding box center [96, 421] width 96 height 10
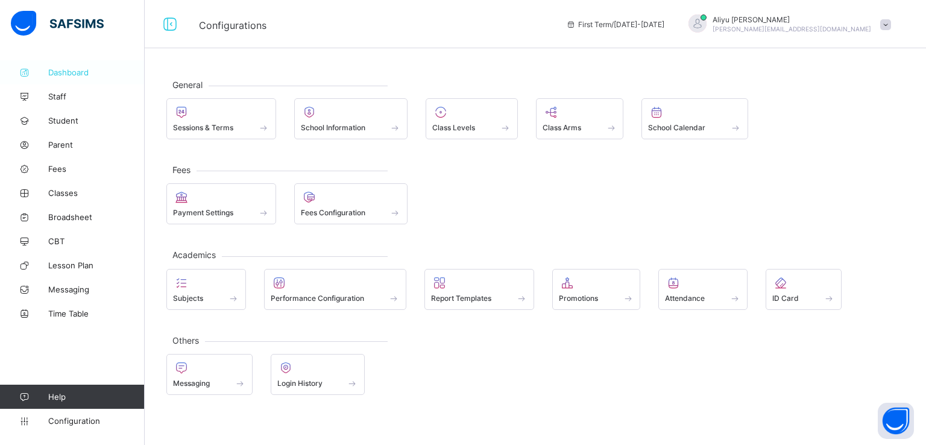
click at [65, 78] on link "Dashboard" at bounding box center [72, 72] width 145 height 24
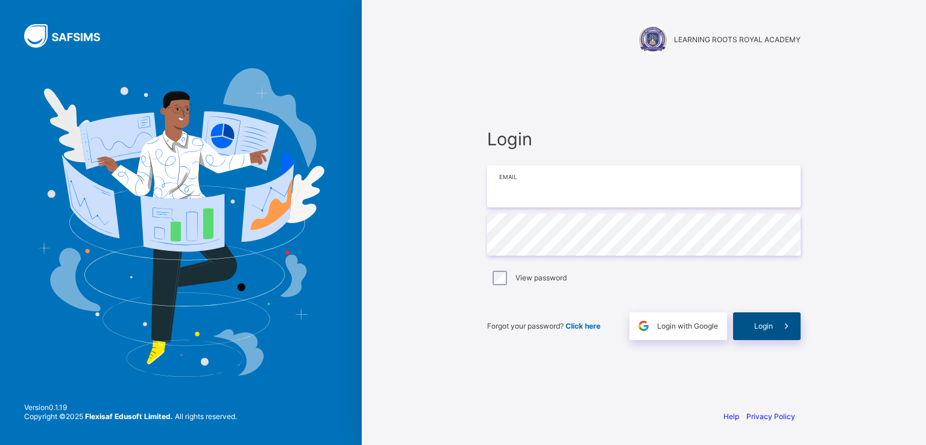
type input "**********"
click at [754, 324] on span "Login" at bounding box center [763, 325] width 19 height 9
